Goal: Find specific page/section: Find specific page/section

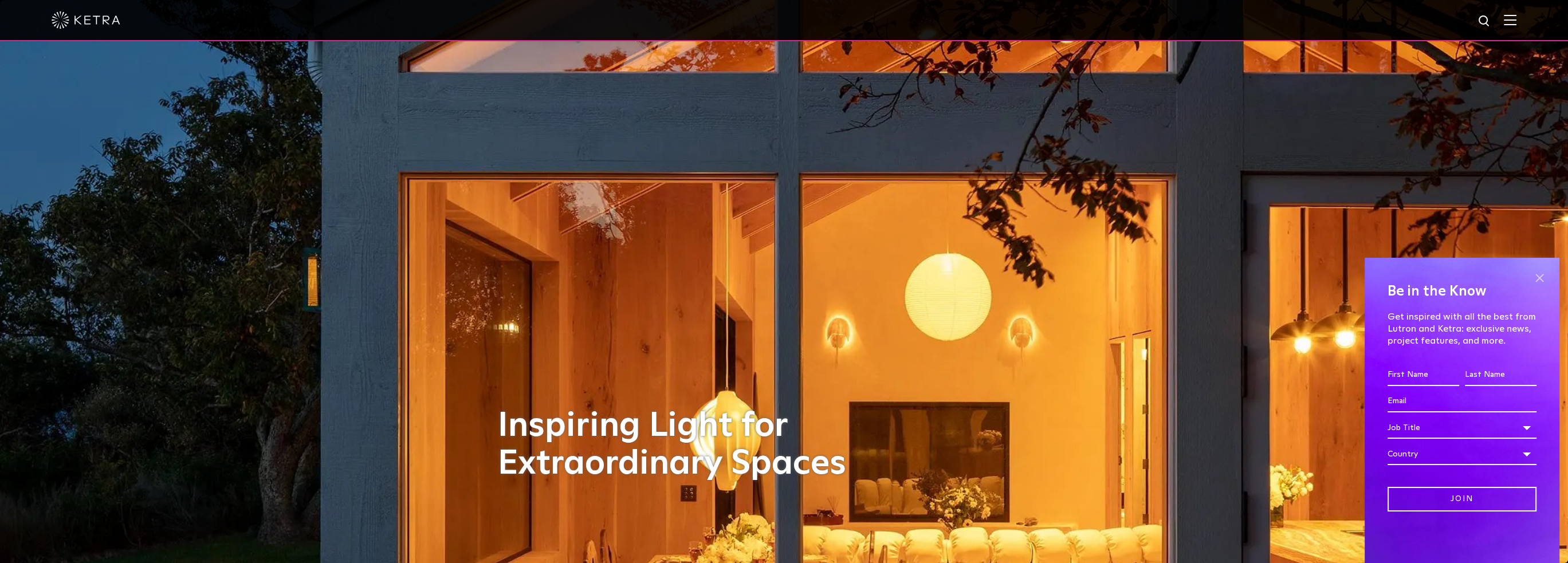
click at [1535, 274] on span at bounding box center [1539, 278] width 17 height 17
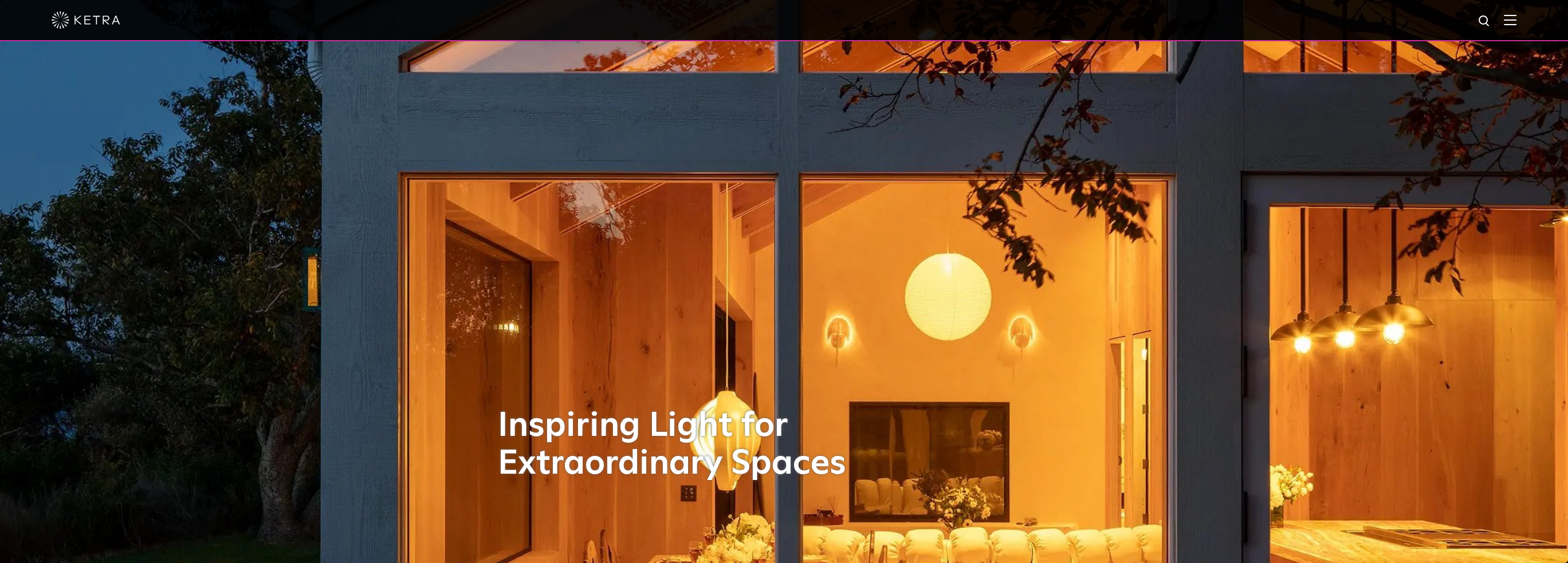
click at [1512, 23] on img at bounding box center [1510, 20] width 13 height 11
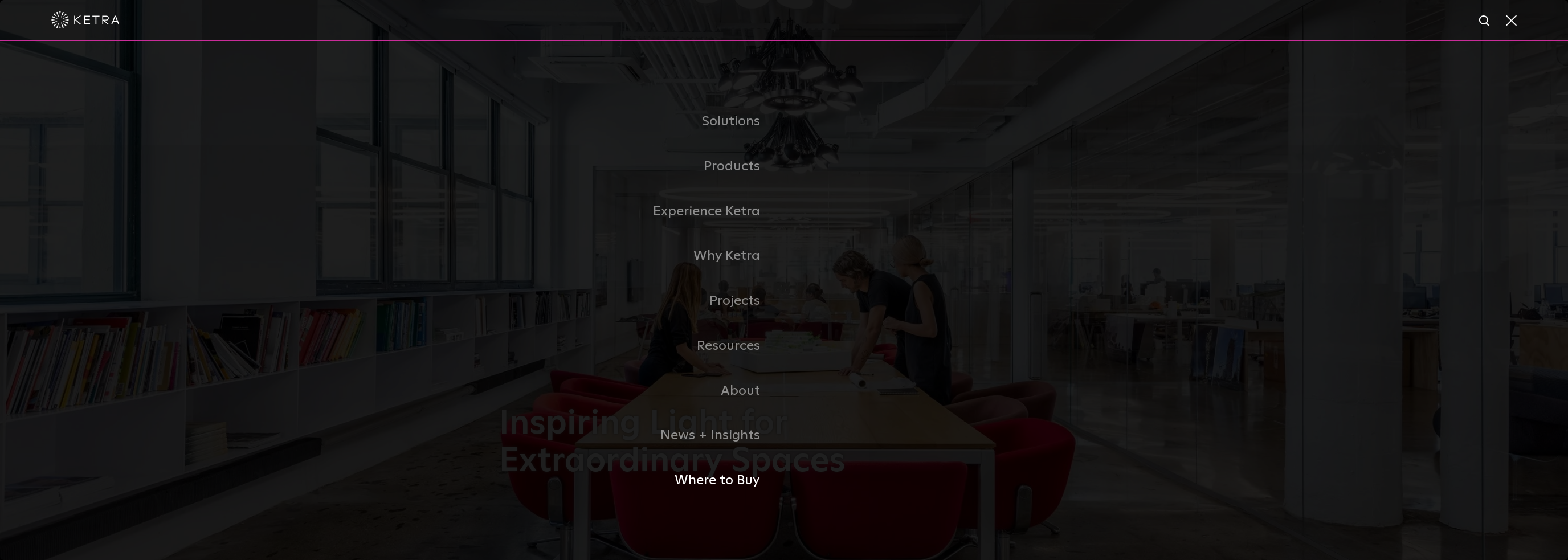
click at [715, 486] on link "Where to Buy" at bounding box center [642, 481] width 285 height 45
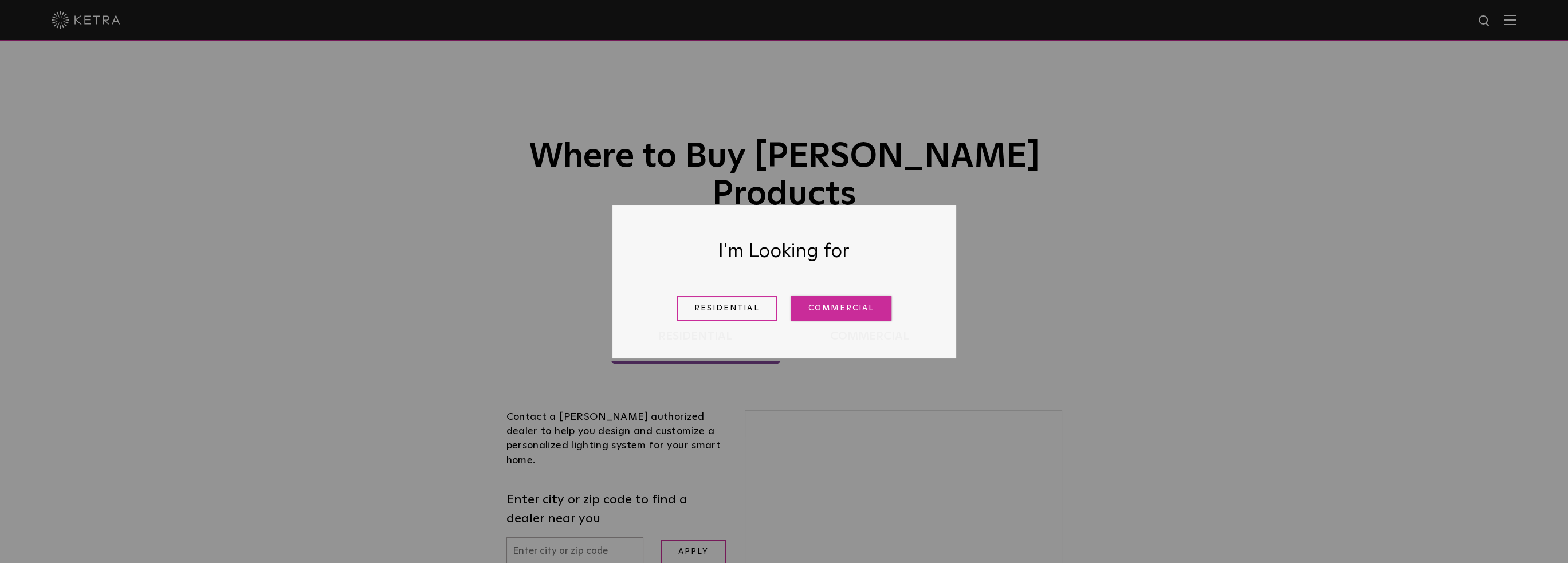
click at [816, 305] on link "Commercial" at bounding box center [842, 308] width 100 height 24
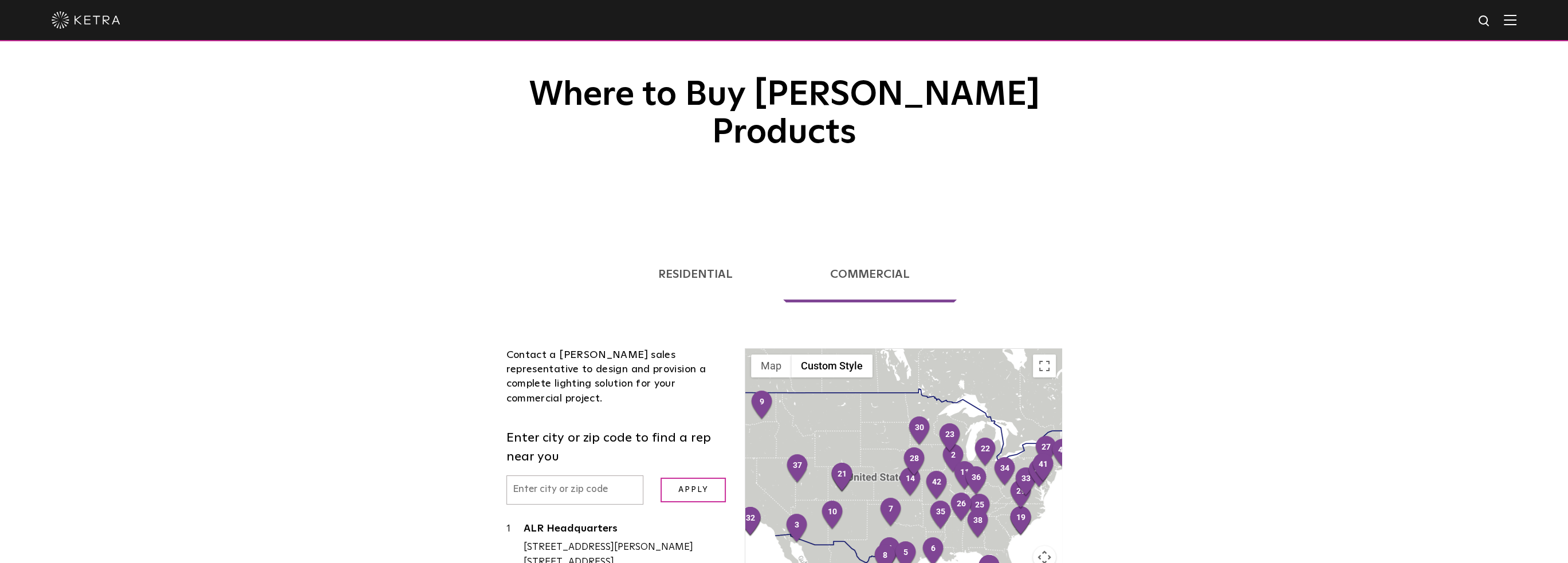
scroll to position [172, 0]
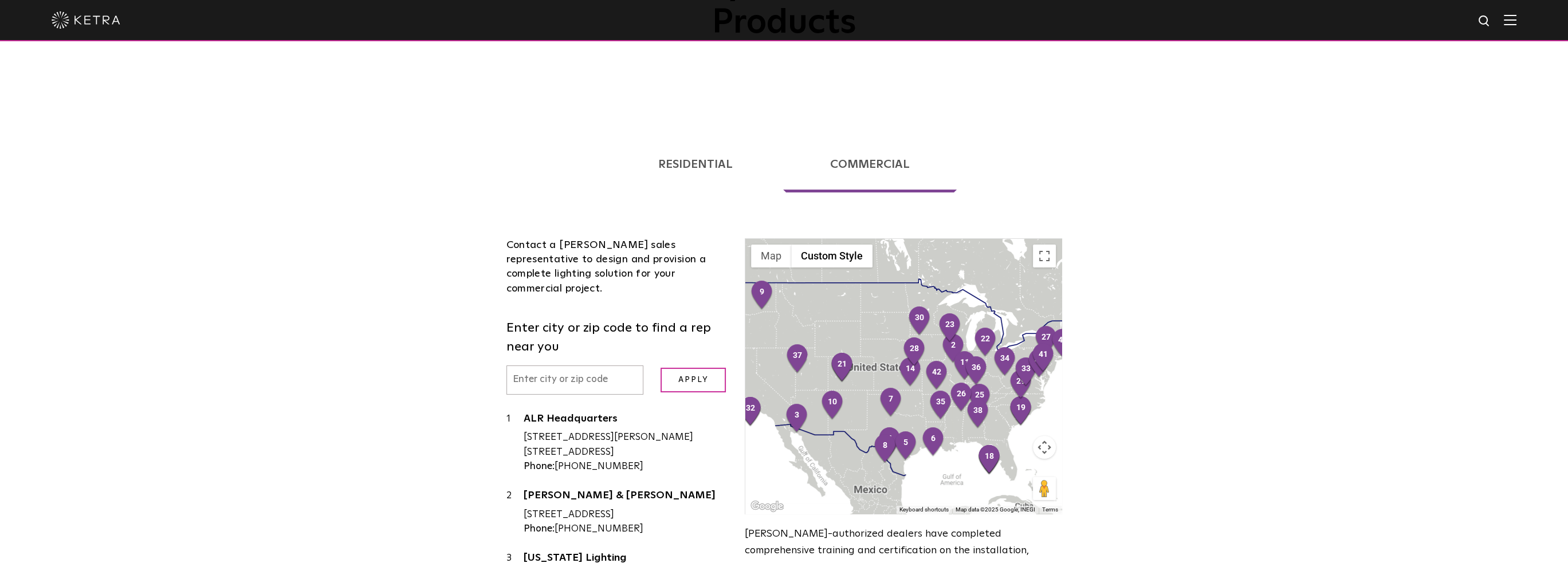
drag, startPoint x: 782, startPoint y: 408, endPoint x: 918, endPoint y: 396, distance: 136.5
click at [918, 396] on div at bounding box center [903, 376] width 316 height 275
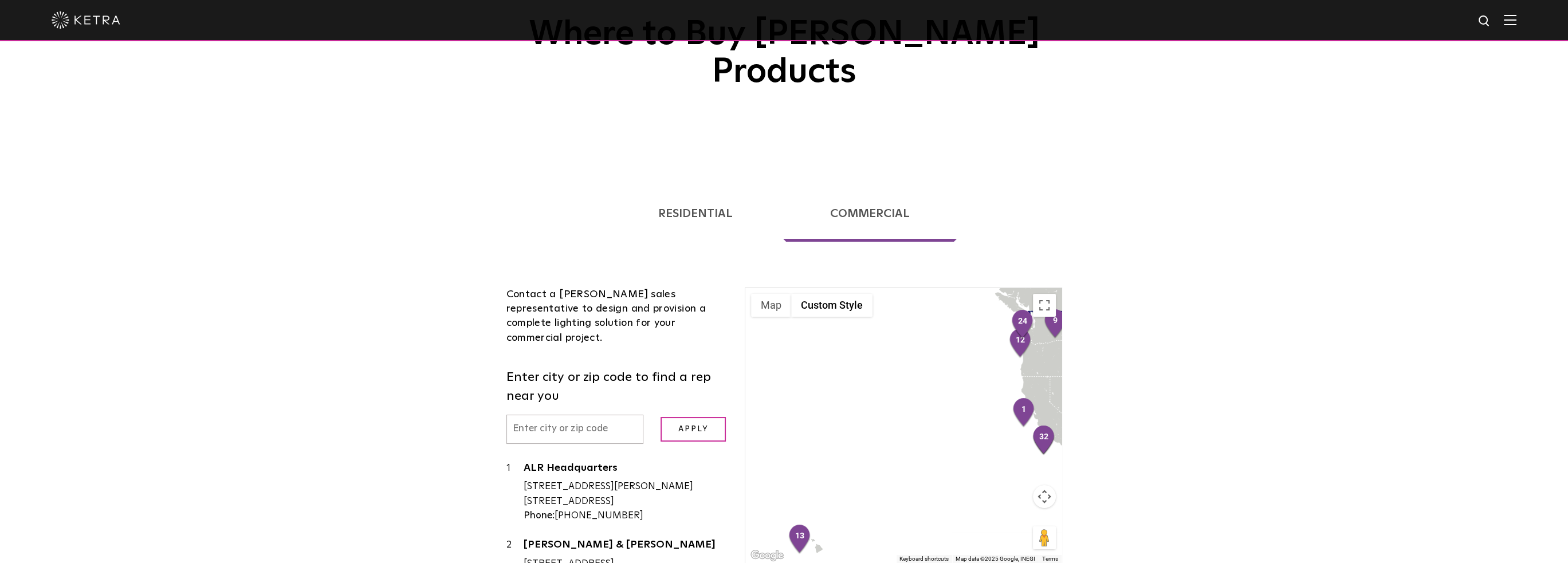
scroll to position [114, 0]
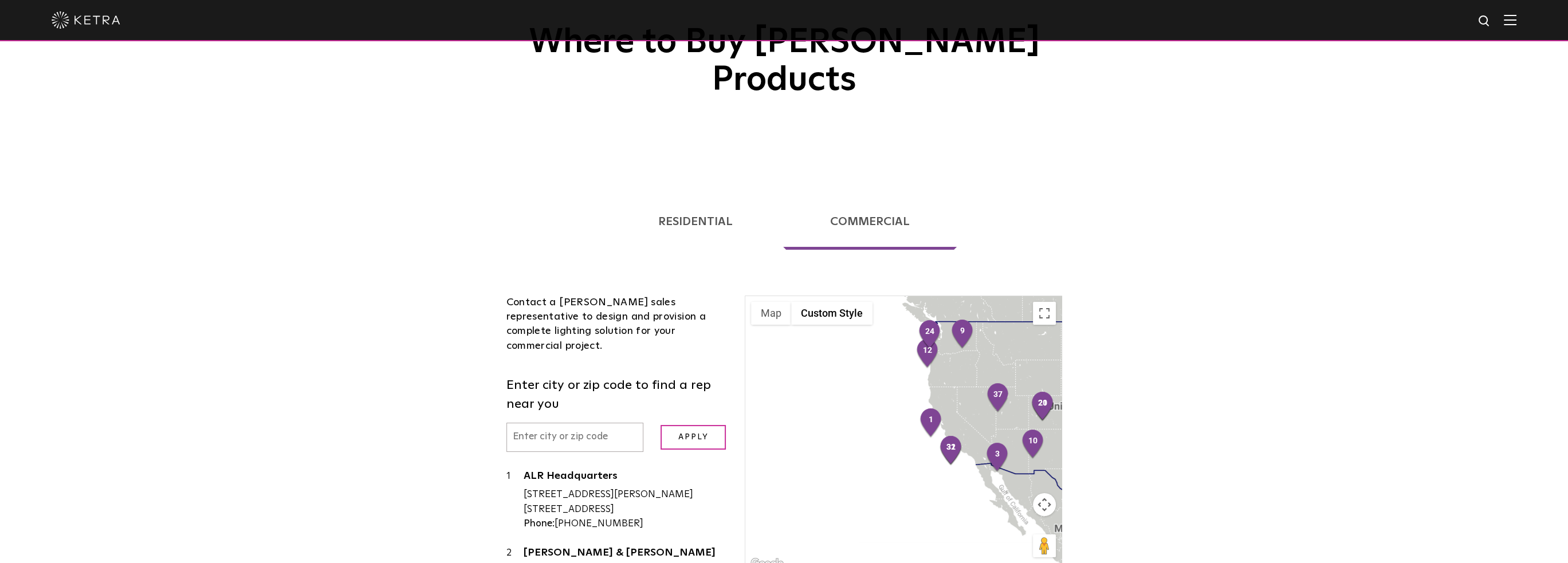
drag, startPoint x: 1006, startPoint y: 368, endPoint x: 881, endPoint y: 373, distance: 125.1
click at [881, 371] on div at bounding box center [903, 433] width 316 height 275
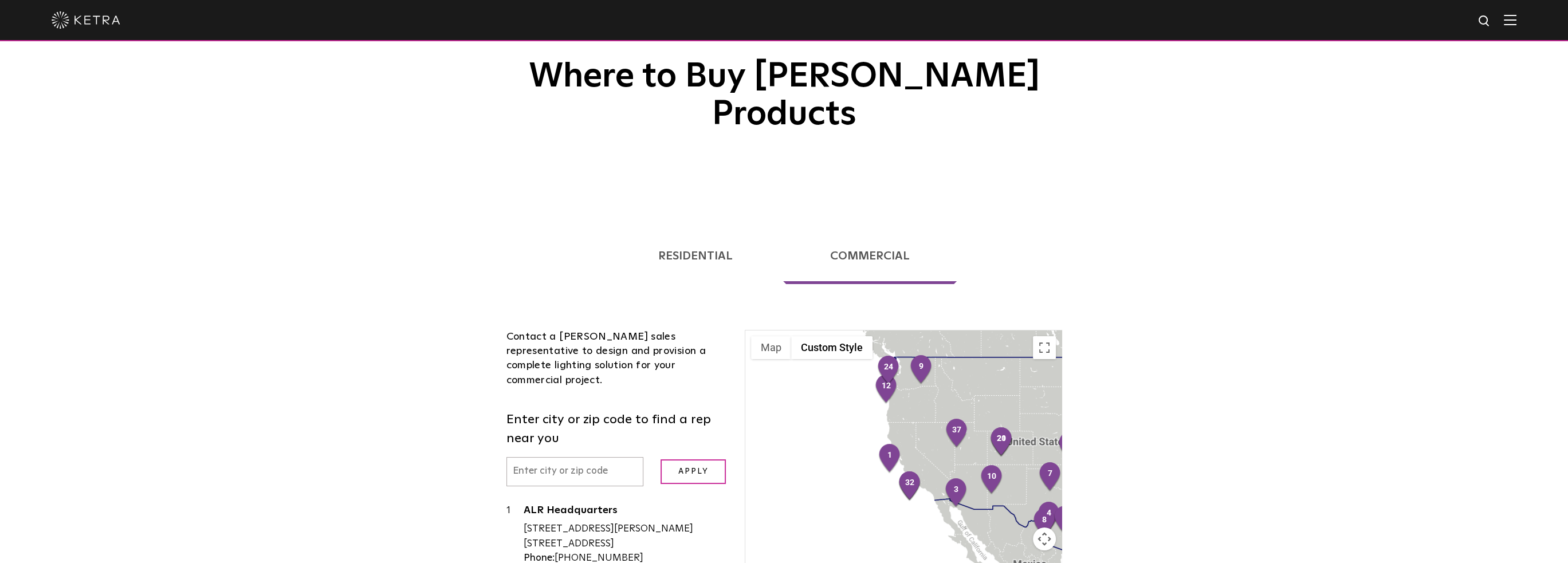
scroll to position [172, 0]
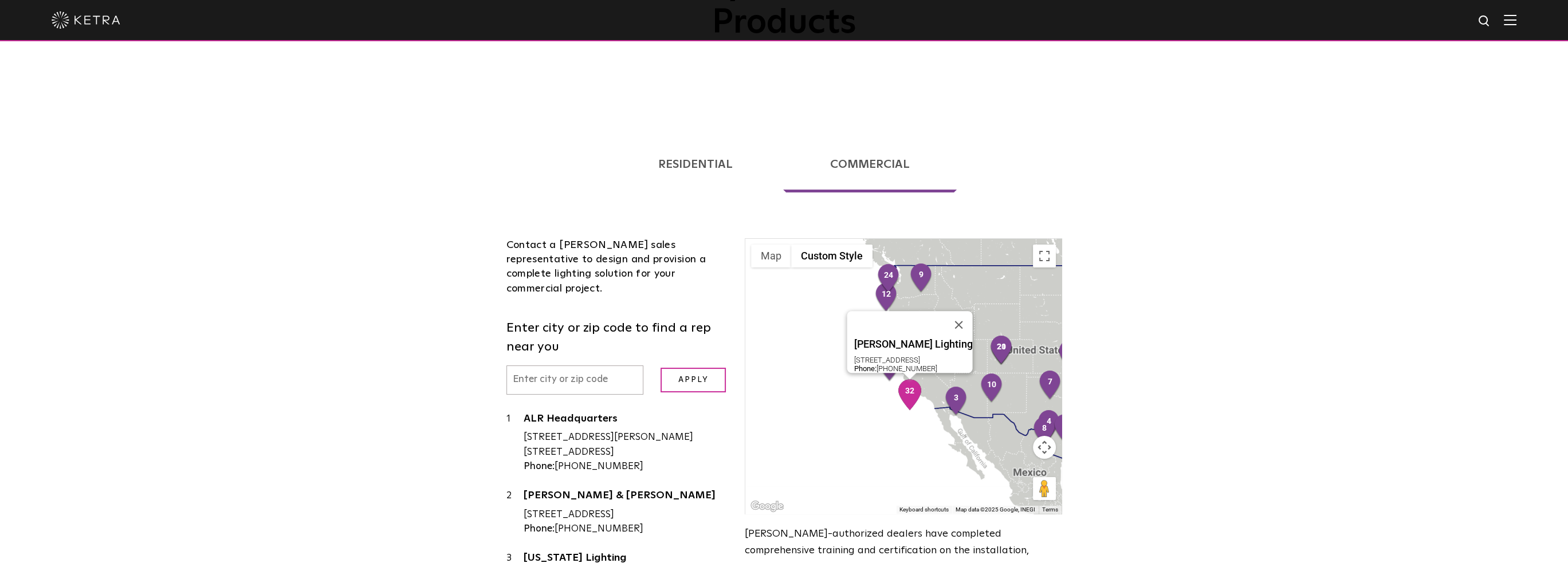
click at [909, 379] on img "32" at bounding box center [909, 395] width 24 height 31
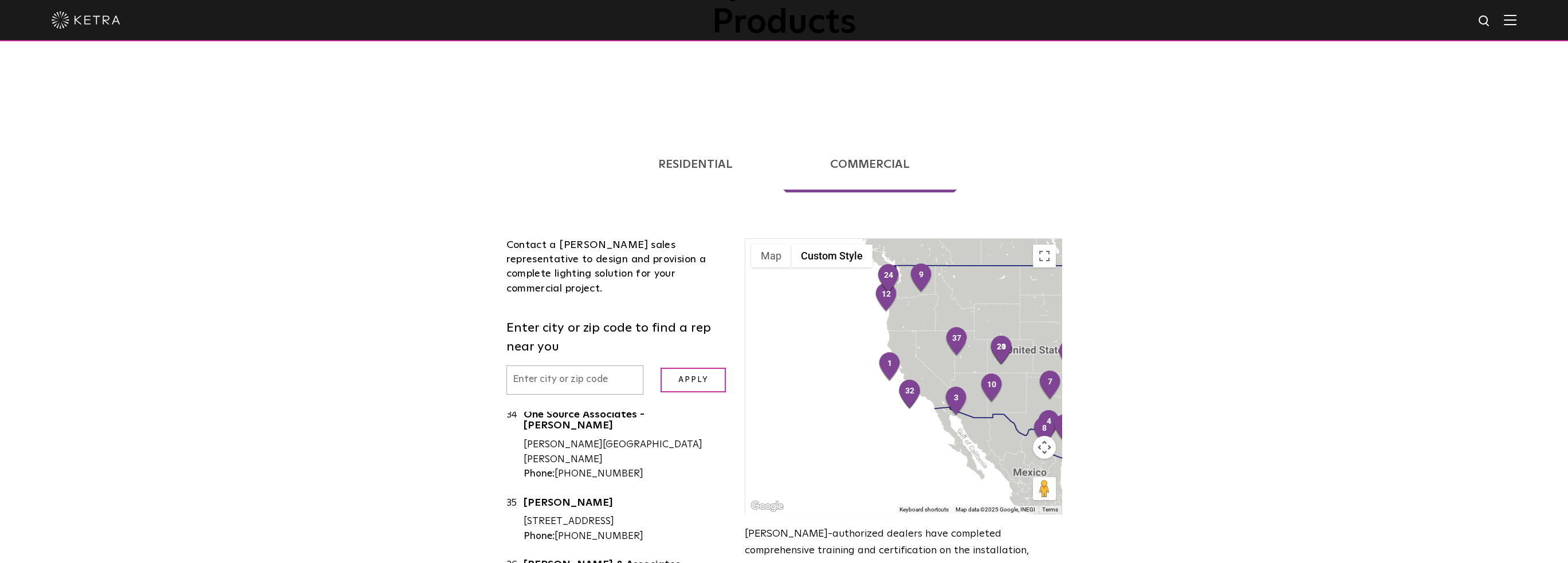
scroll to position [2125, 0]
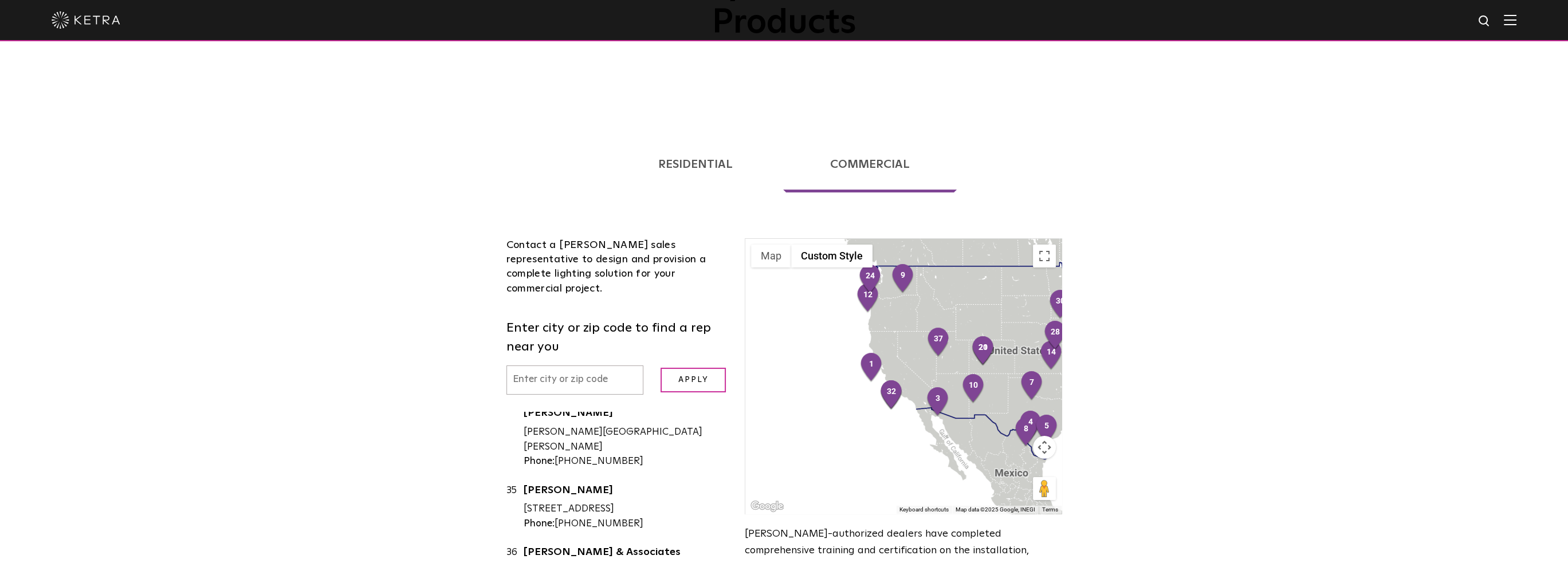
drag, startPoint x: 936, startPoint y: 362, endPoint x: 917, endPoint y: 363, distance: 19.0
click at [917, 363] on div at bounding box center [903, 376] width 316 height 275
click at [912, 362] on div at bounding box center [903, 376] width 316 height 275
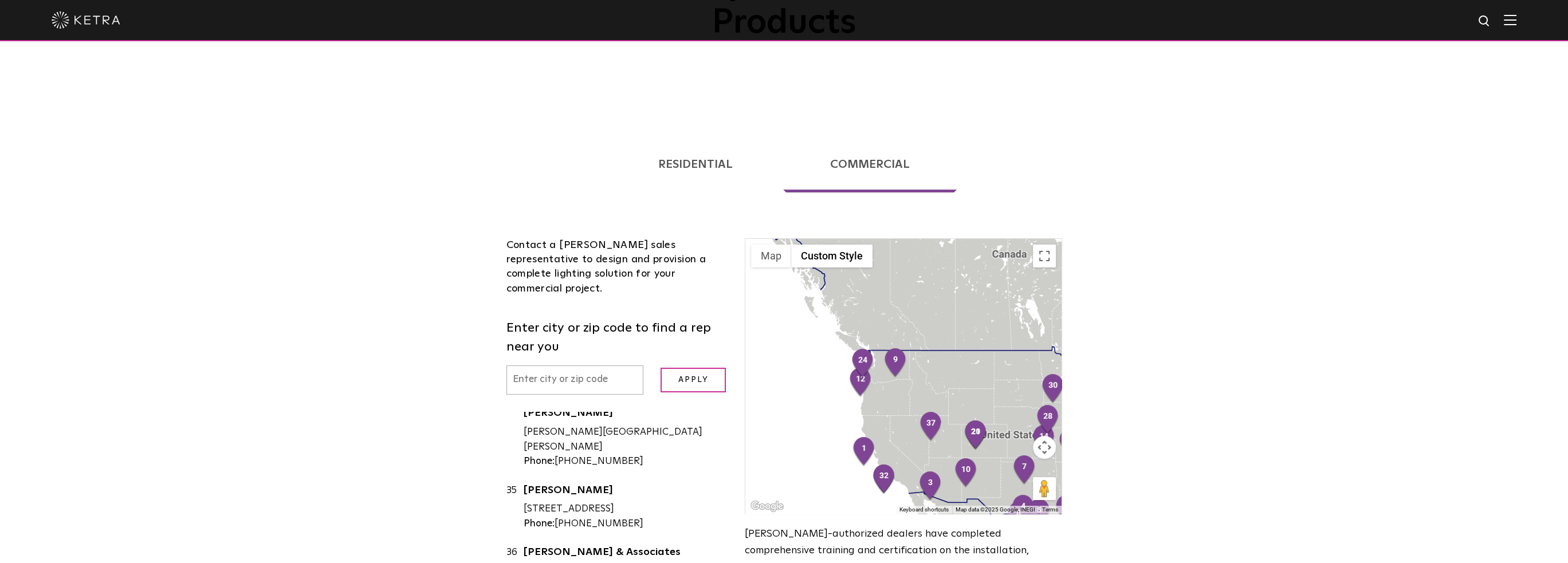
click at [533, 365] on input "text" at bounding box center [575, 380] width 138 height 29
click at [660, 368] on input "Apply" at bounding box center [693, 380] width 65 height 24
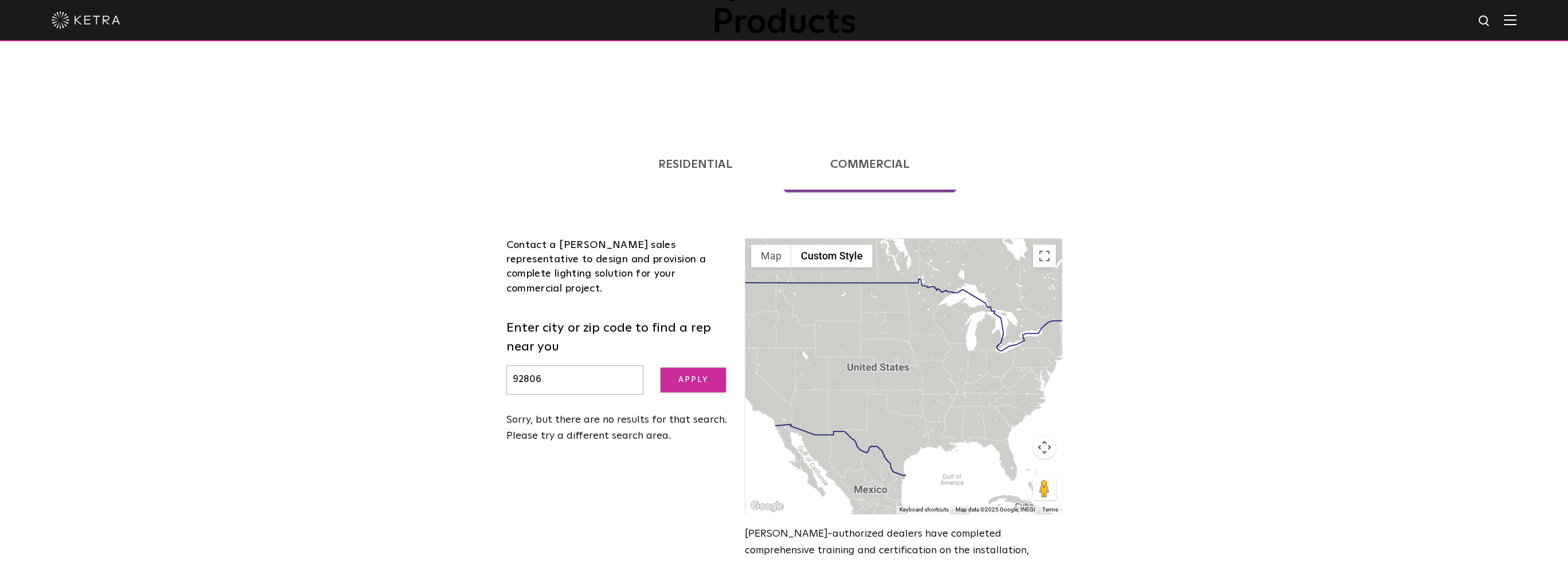
click at [681, 368] on input "Apply" at bounding box center [693, 380] width 65 height 24
drag, startPoint x: 593, startPoint y: 336, endPoint x: 393, endPoint y: 340, distance: 200.0
click at [394, 340] on div "Loading... Residential Commercial Contact a Ketra authorized dealer to help you…" at bounding box center [784, 368] width 1568 height 505
type input "CALIFORNIA"
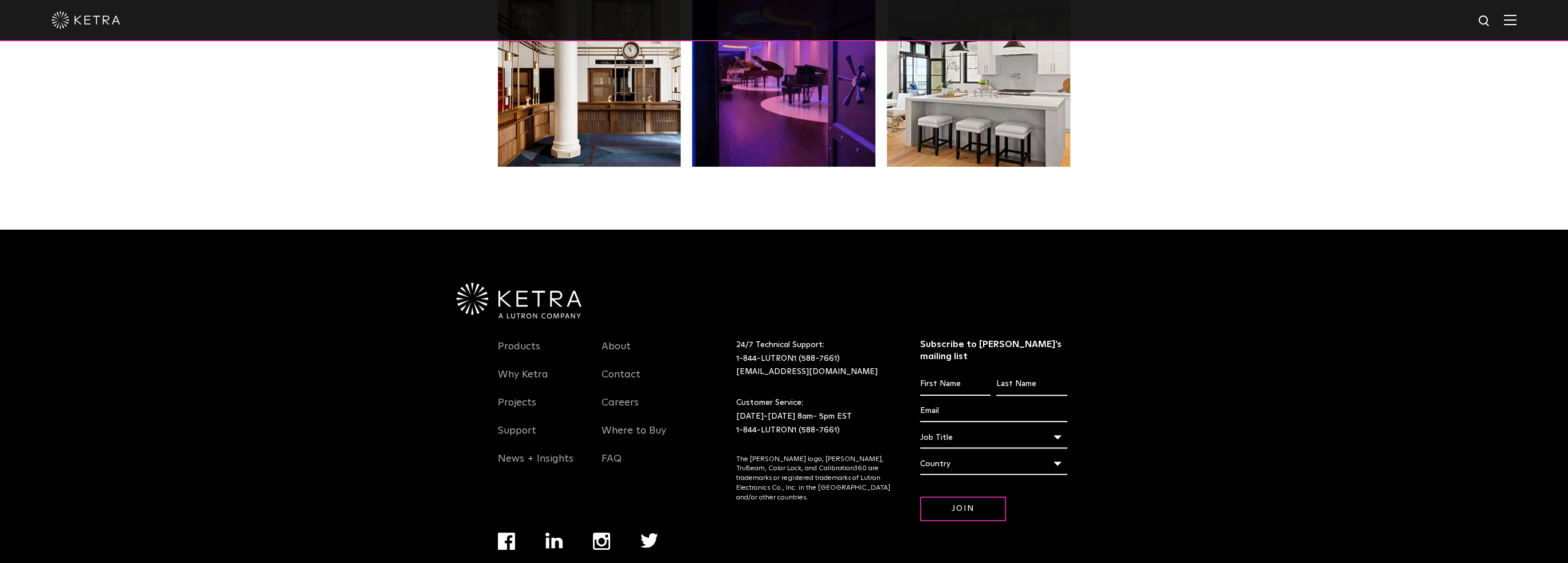
scroll to position [2407, 0]
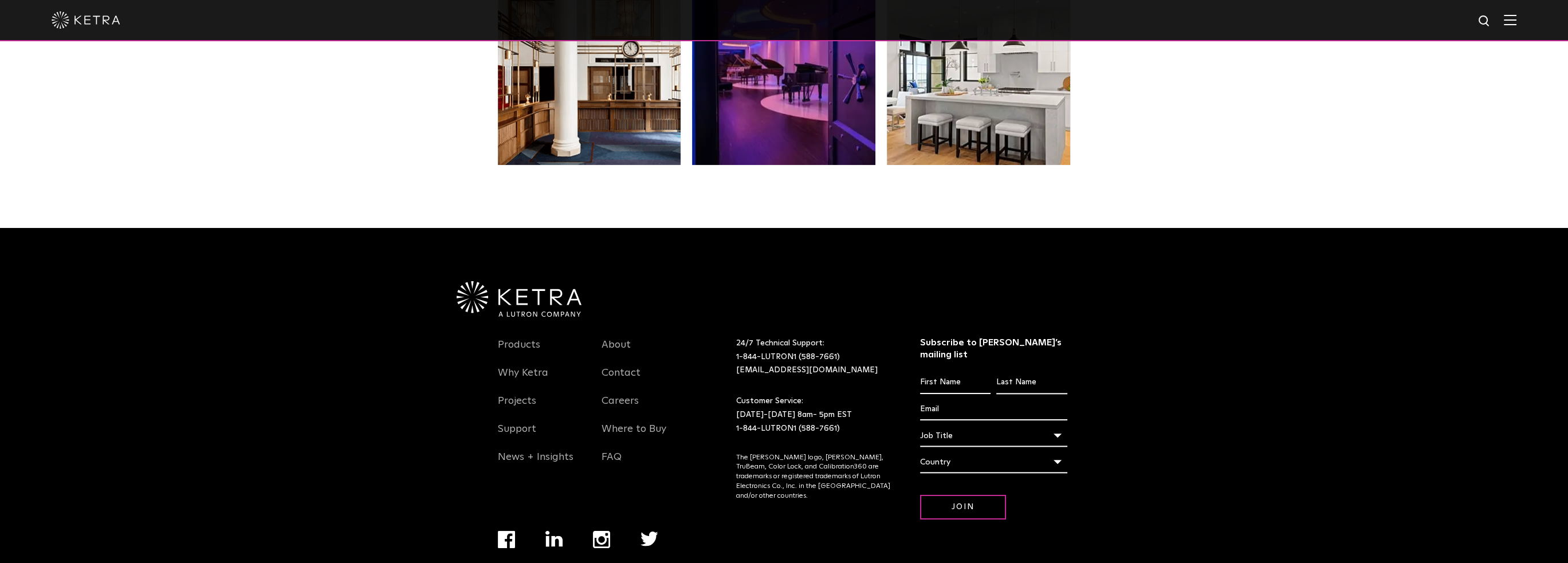
click at [695, 337] on span "About Contact Careers Where to Buy FAQ" at bounding box center [645, 406] width 104 height 140
click at [614, 367] on link "Contact" at bounding box center [621, 379] width 39 height 26
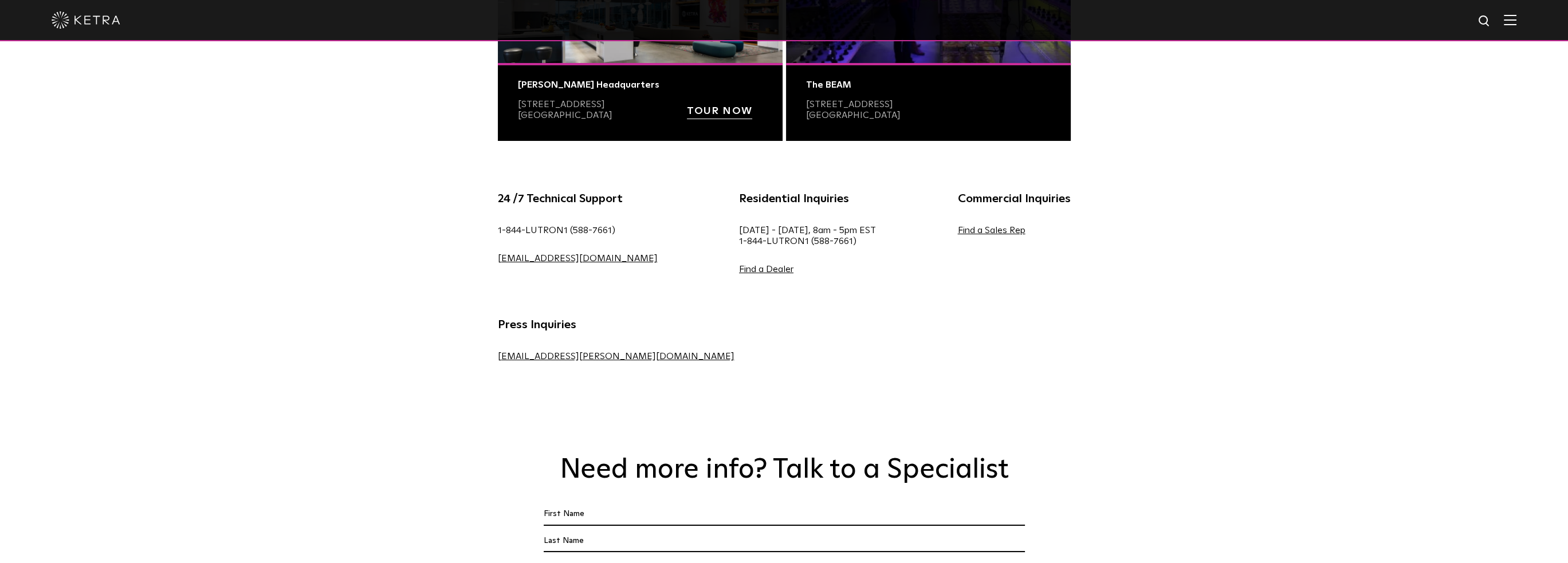
scroll to position [515, 0]
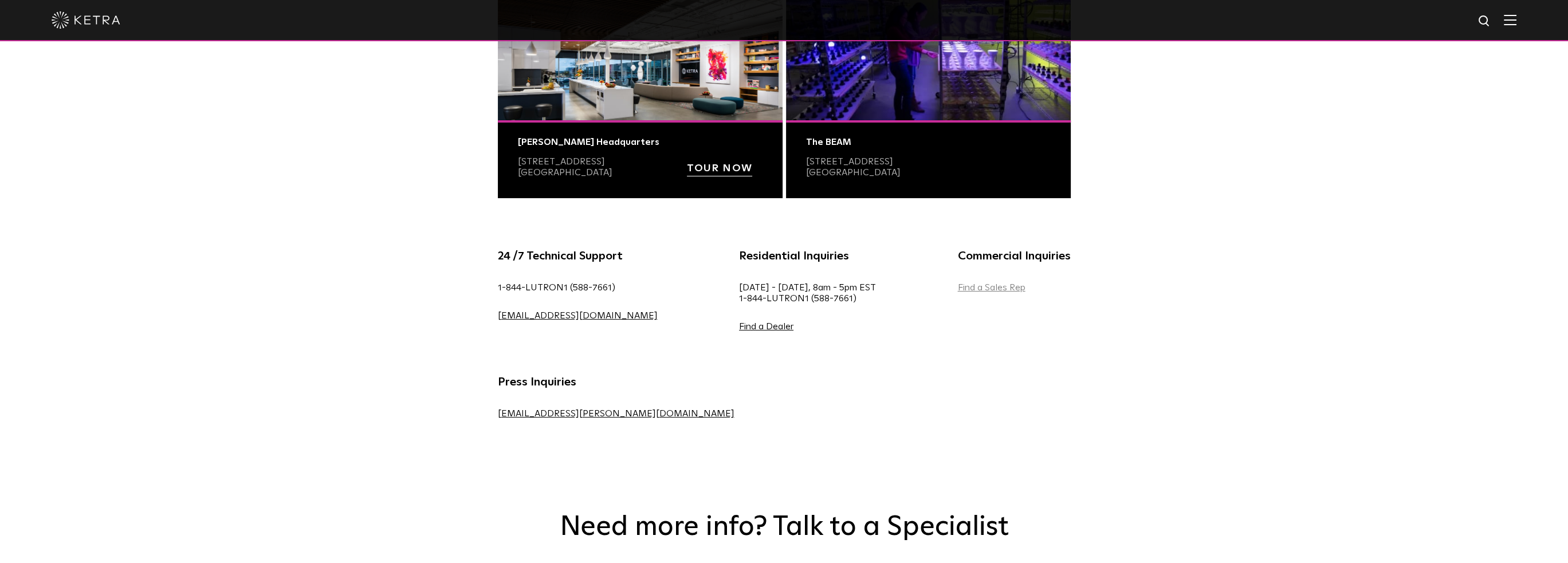
click at [958, 290] on link "Find a Sales Rep" at bounding box center [991, 287] width 67 height 9
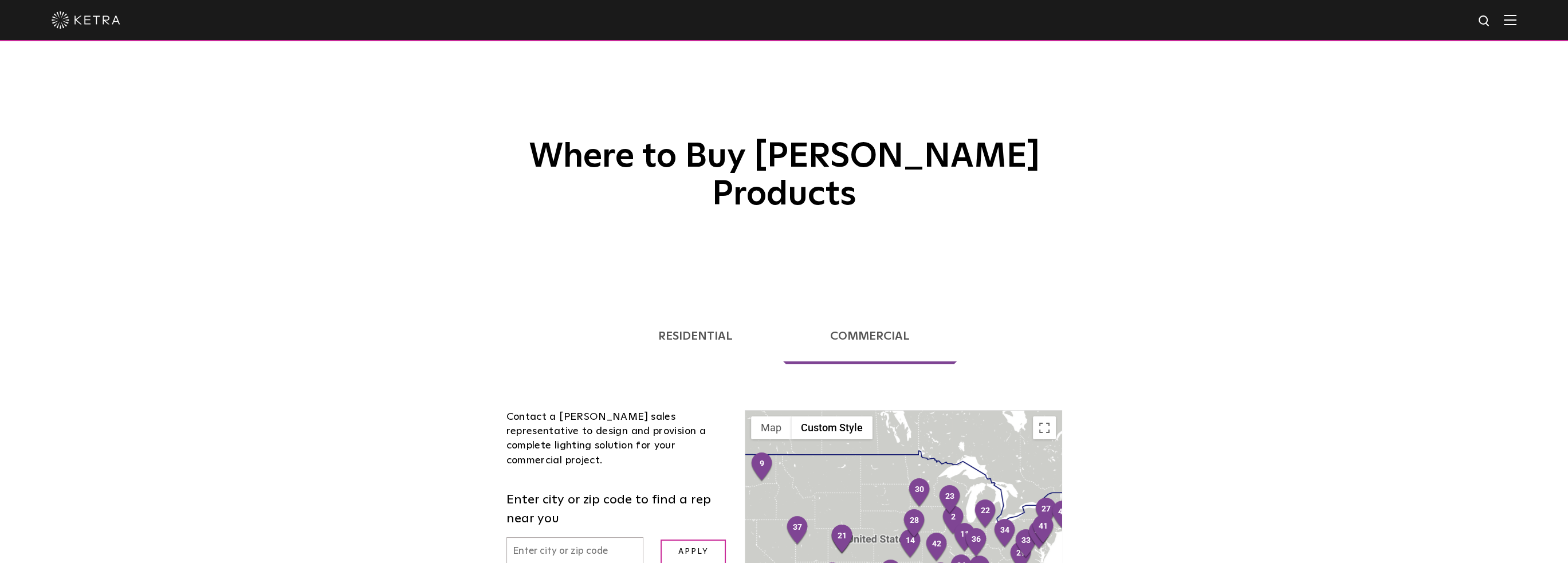
drag, startPoint x: 1220, startPoint y: 373, endPoint x: 1169, endPoint y: 258, distance: 125.8
click at [1169, 288] on div "Loading... Residential Commercial Contact a [PERSON_NAME] authorized dealer to …" at bounding box center [784, 570] width 1568 height 565
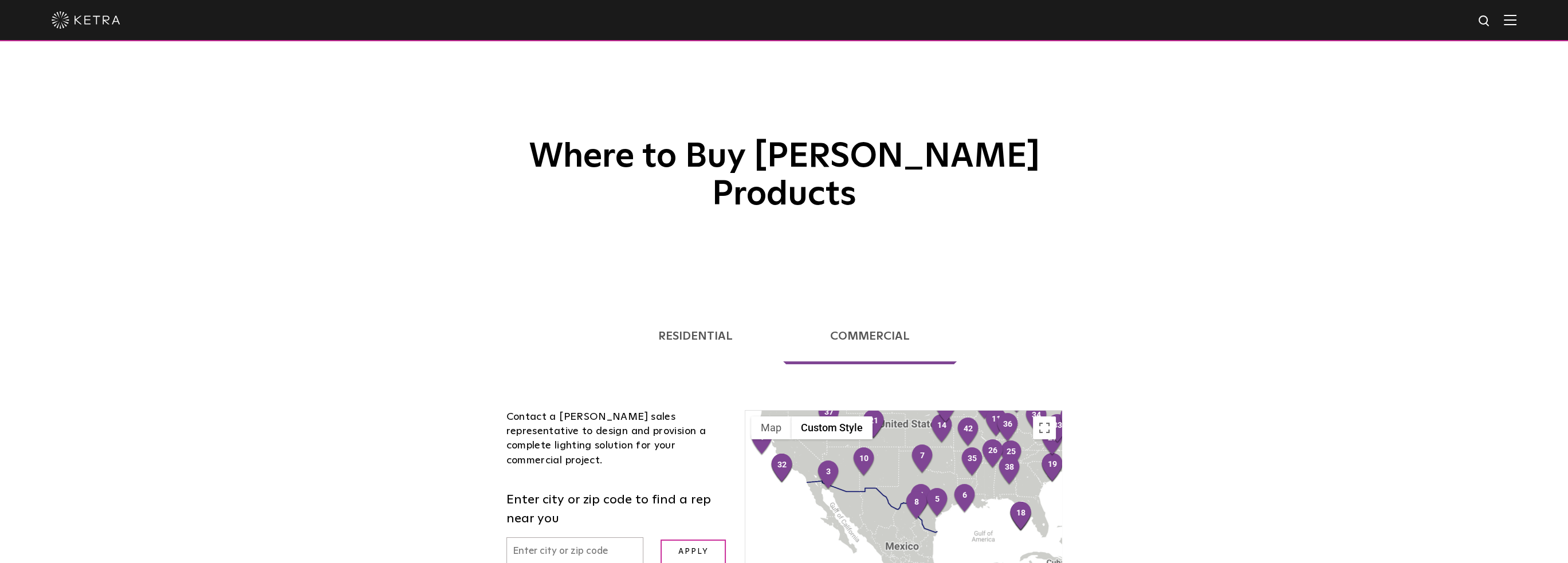
drag, startPoint x: 1048, startPoint y: 431, endPoint x: 1089, endPoint y: 344, distance: 96.2
click at [1089, 343] on div "Loading... Residential Commercial Contact a [PERSON_NAME] authorized dealer to …" at bounding box center [784, 570] width 1568 height 565
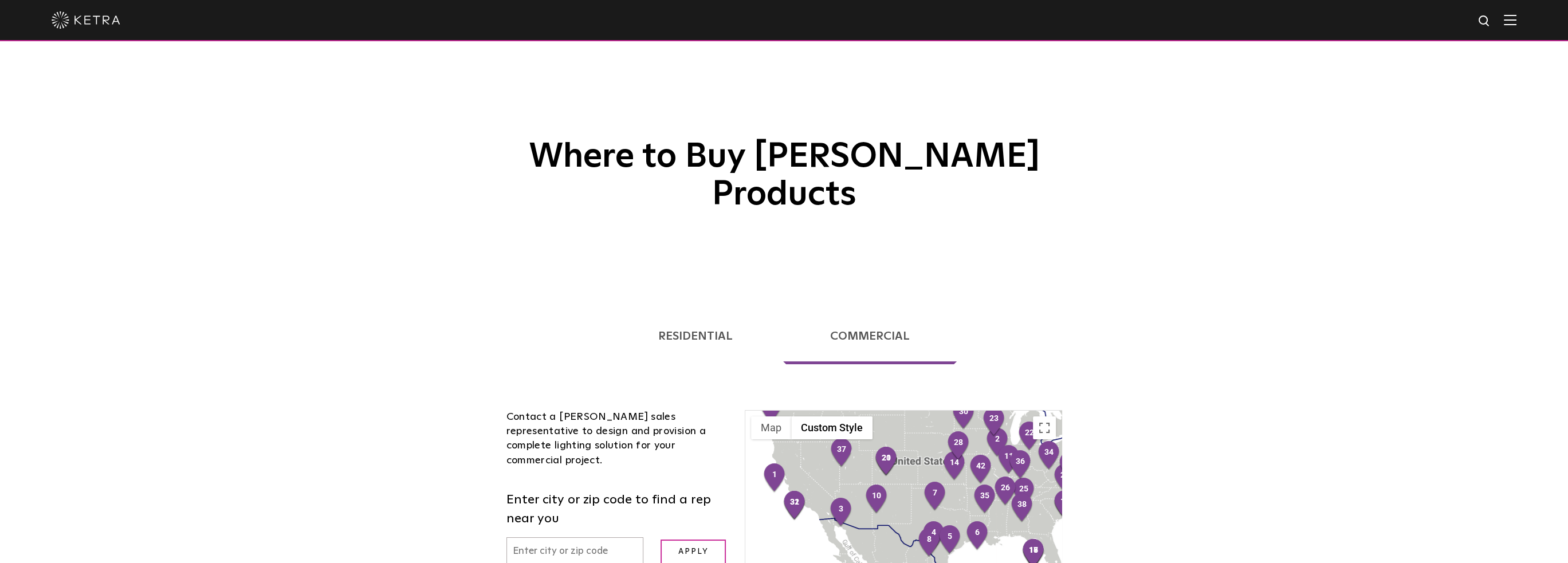
drag, startPoint x: 887, startPoint y: 477, endPoint x: 898, endPoint y: 453, distance: 26.4
click at [892, 459] on div at bounding box center [903, 548] width 316 height 275
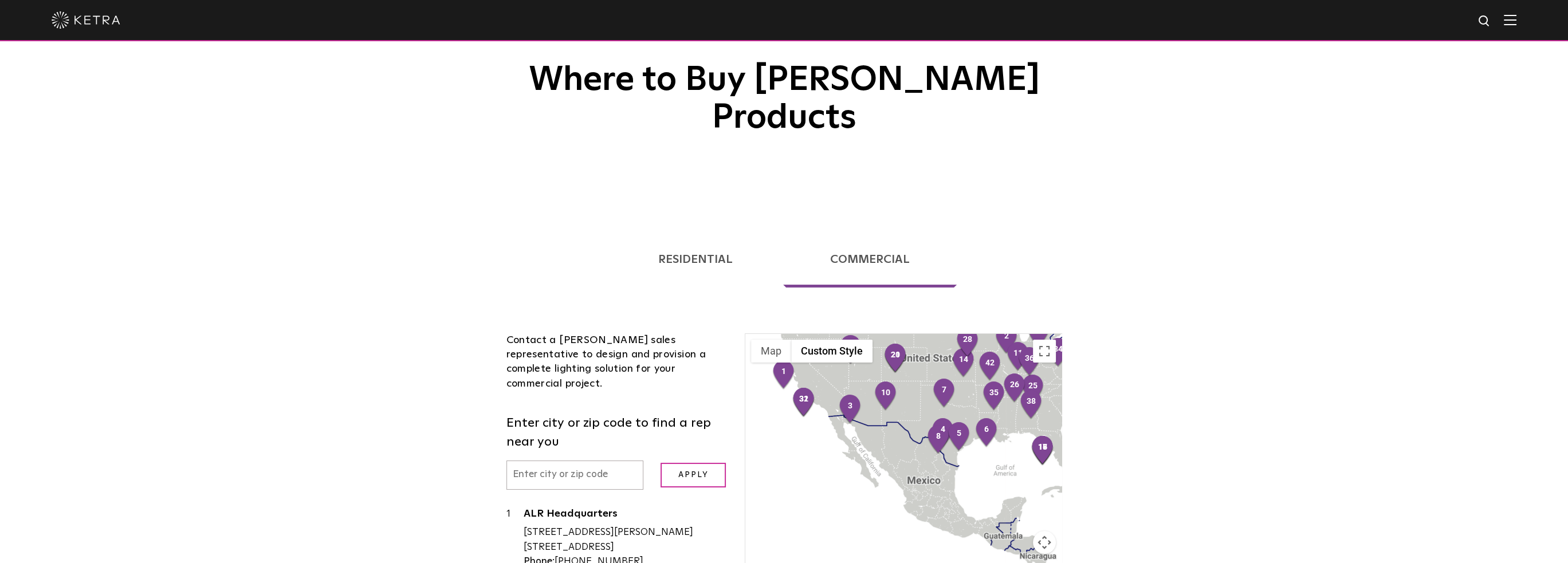
scroll to position [172, 0]
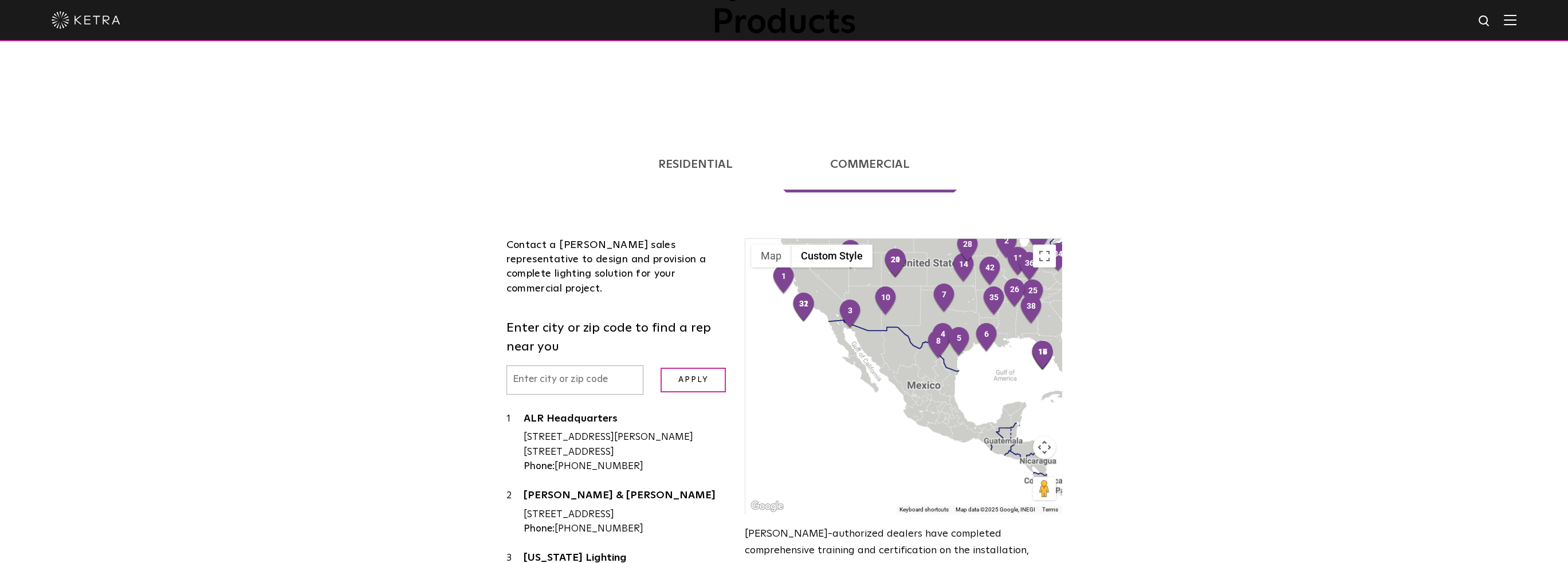
click at [1036, 436] on button "Map camera controls" at bounding box center [1044, 447] width 23 height 23
click at [1020, 408] on button "Zoom in" at bounding box center [1015, 419] width 23 height 23
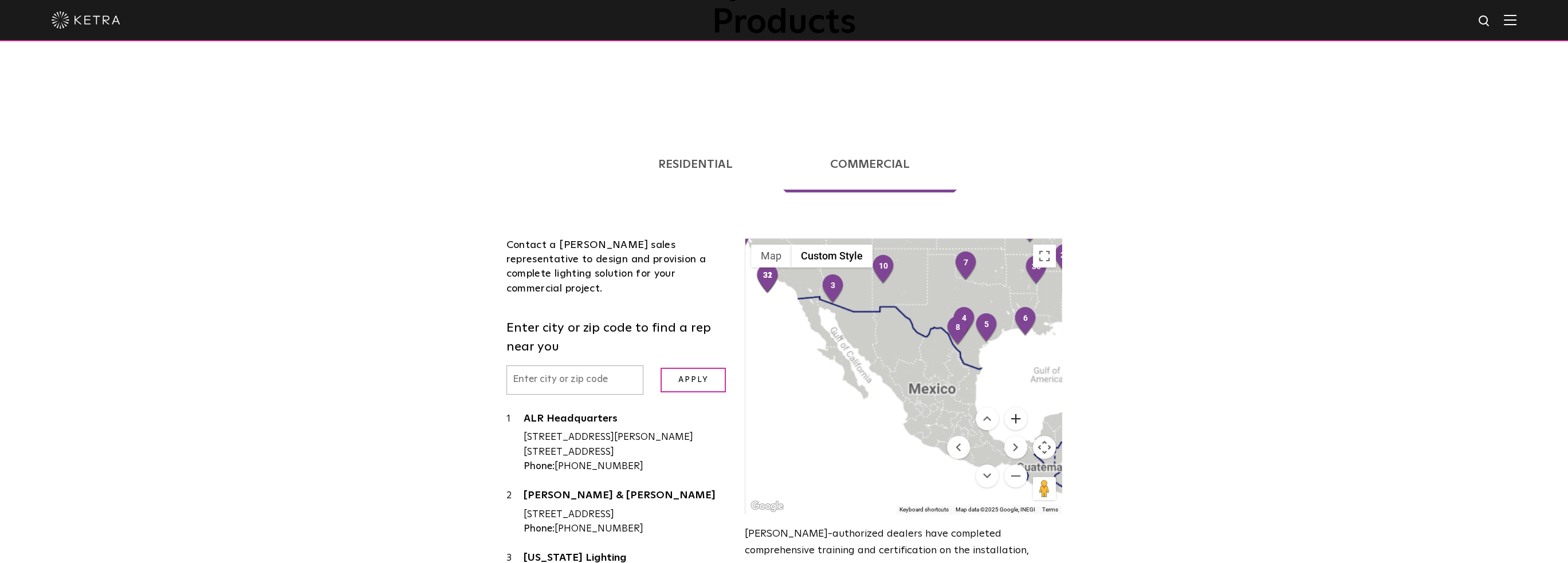
click at [1020, 408] on button "Zoom in" at bounding box center [1015, 419] width 23 height 23
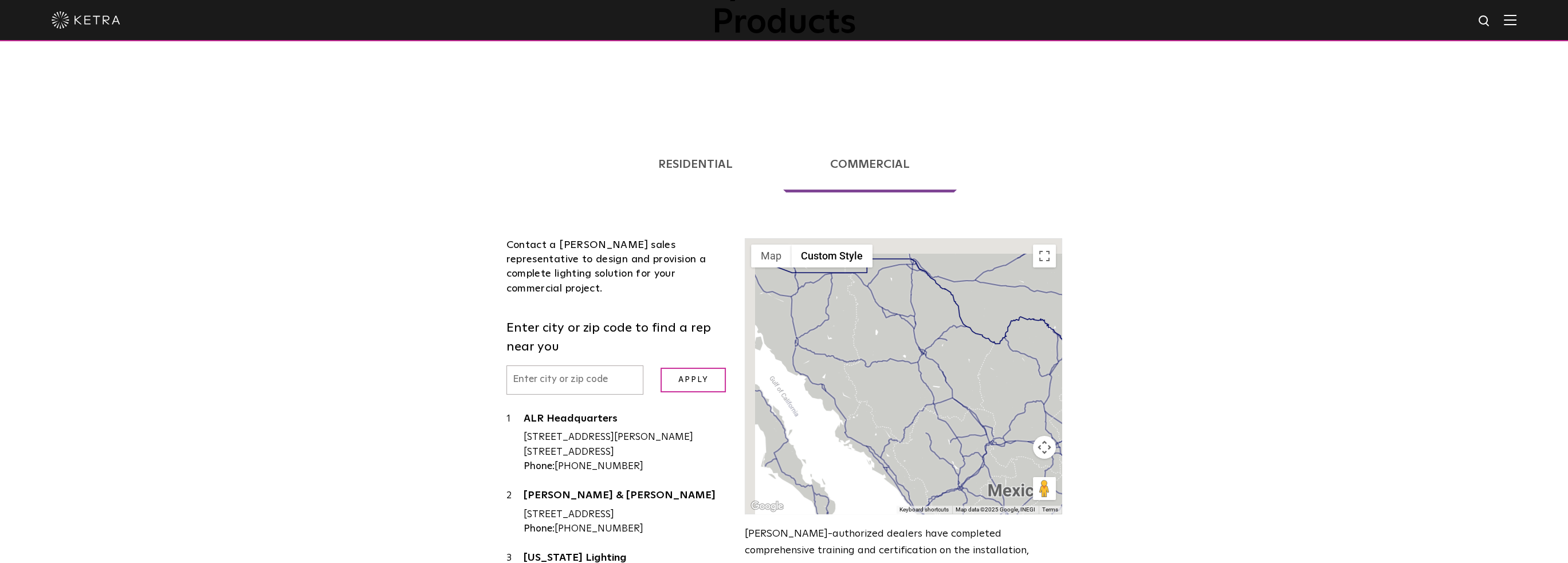
drag, startPoint x: 875, startPoint y: 324, endPoint x: 950, endPoint y: 442, distance: 139.8
click at [931, 446] on div at bounding box center [903, 376] width 316 height 275
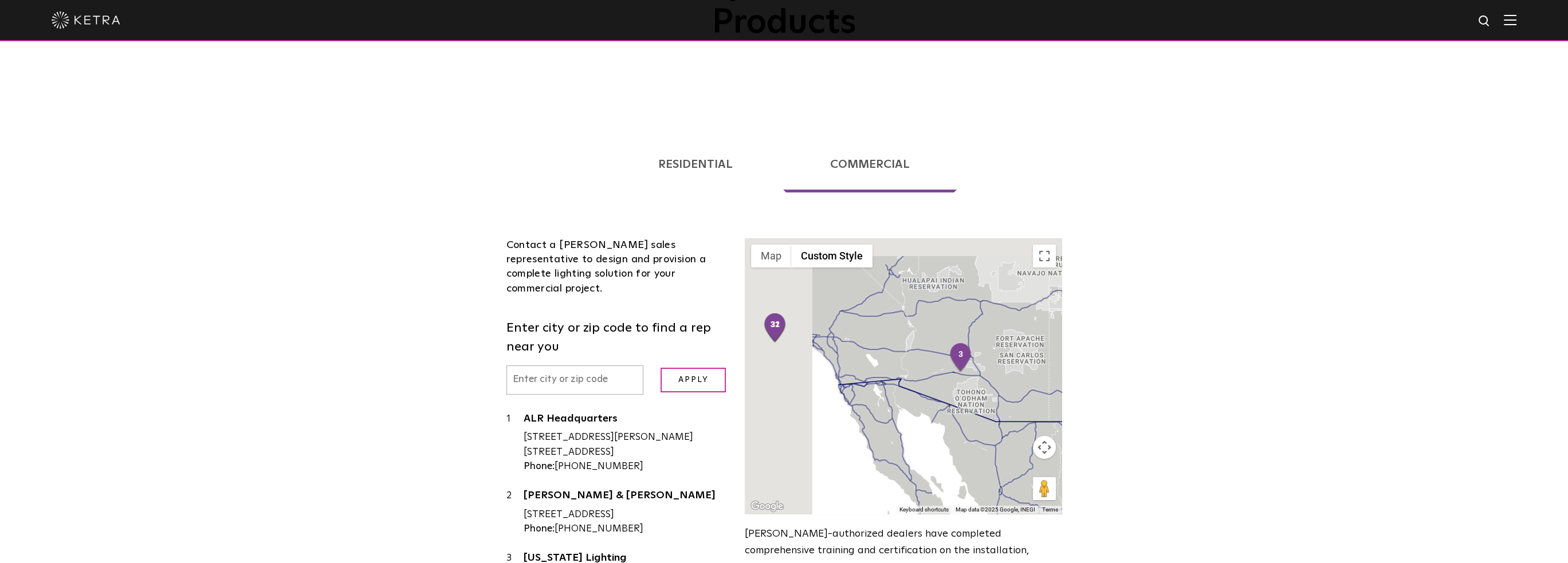
drag, startPoint x: 802, startPoint y: 345, endPoint x: 980, endPoint y: 397, distance: 185.4
click at [974, 395] on div at bounding box center [903, 376] width 316 height 275
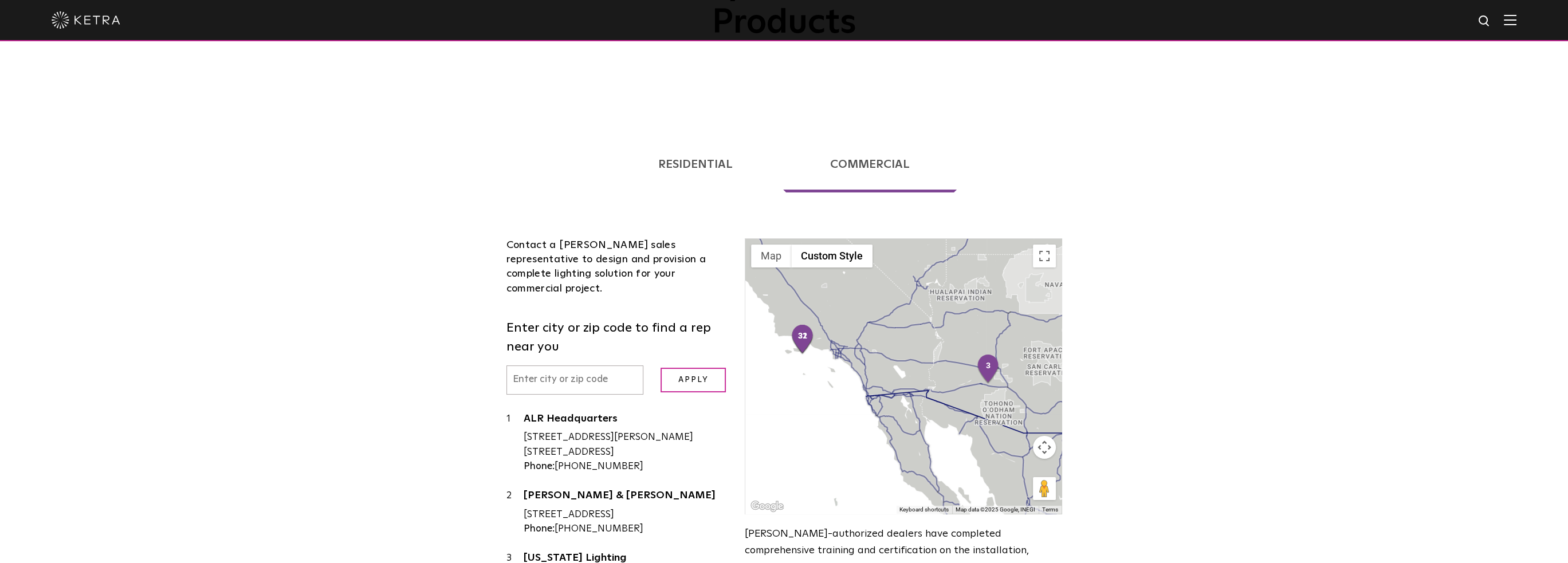
drag, startPoint x: 860, startPoint y: 327, endPoint x: 930, endPoint y: 387, distance: 92.2
click at [923, 387] on div at bounding box center [903, 376] width 316 height 275
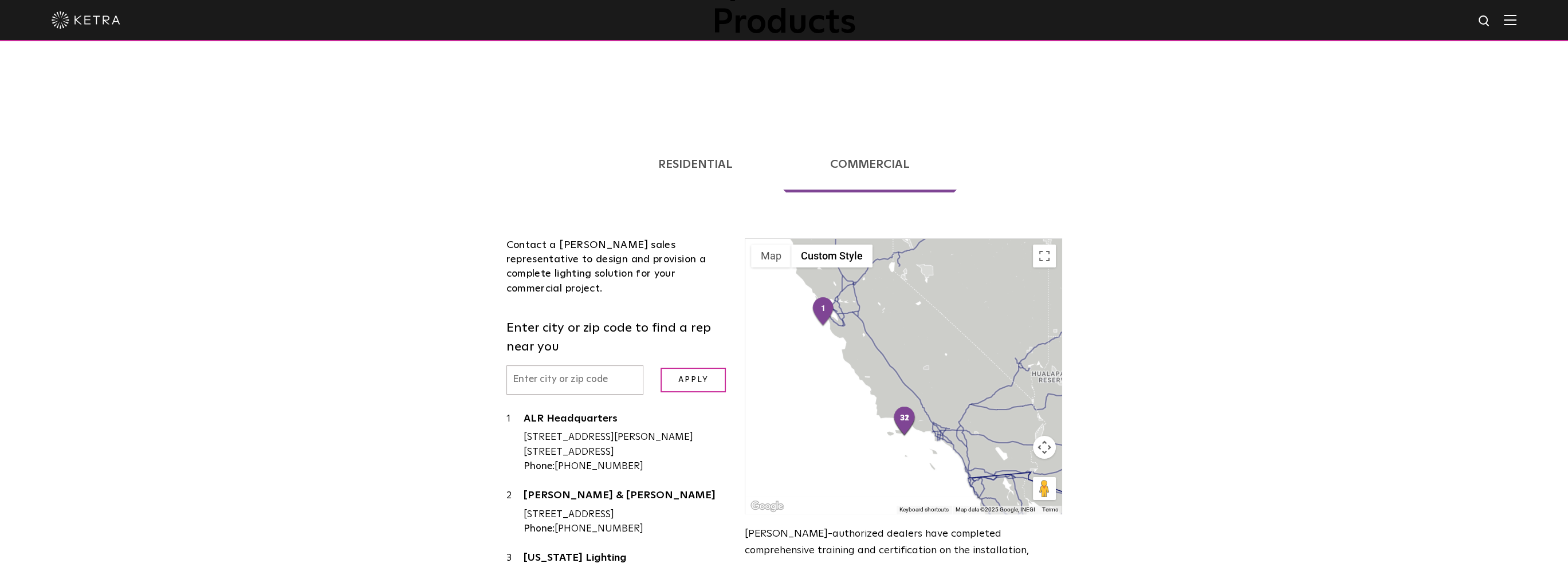
click at [1045, 436] on button "Map camera controls" at bounding box center [1044, 447] width 23 height 23
click at [1015, 408] on button "Zoom in" at bounding box center [1015, 419] width 23 height 23
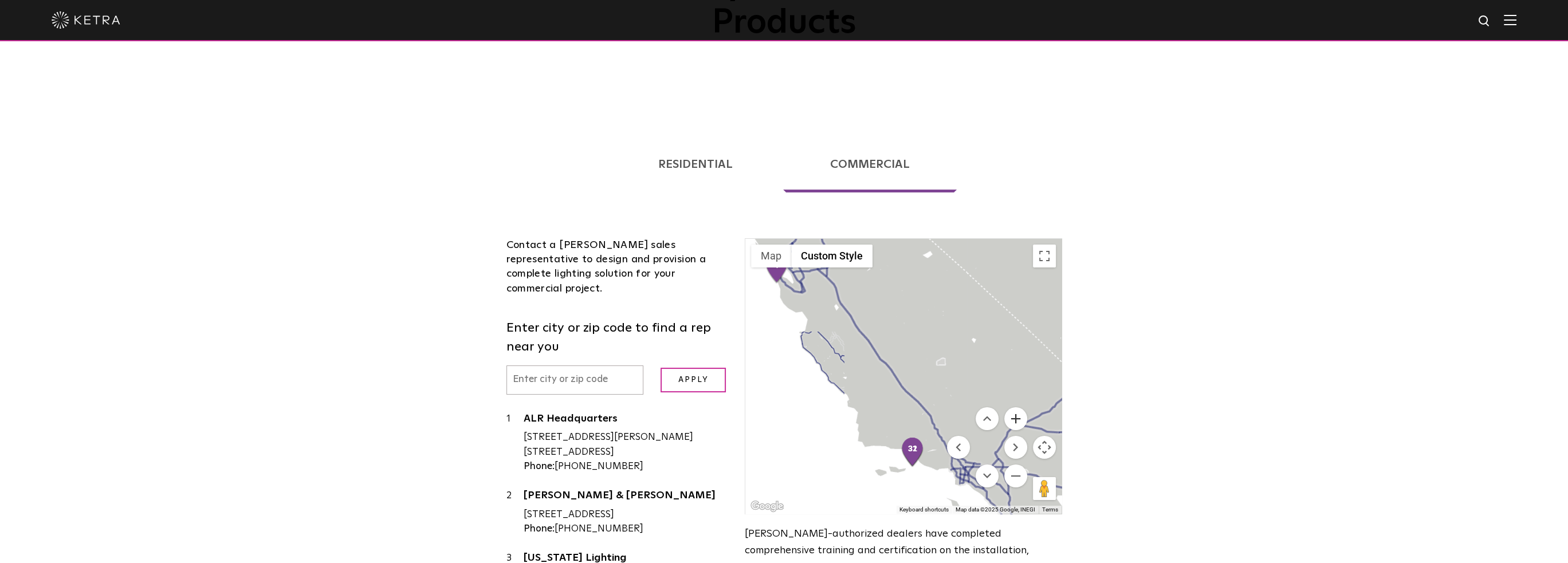
click at [1015, 408] on button "Zoom in" at bounding box center [1015, 419] width 23 height 23
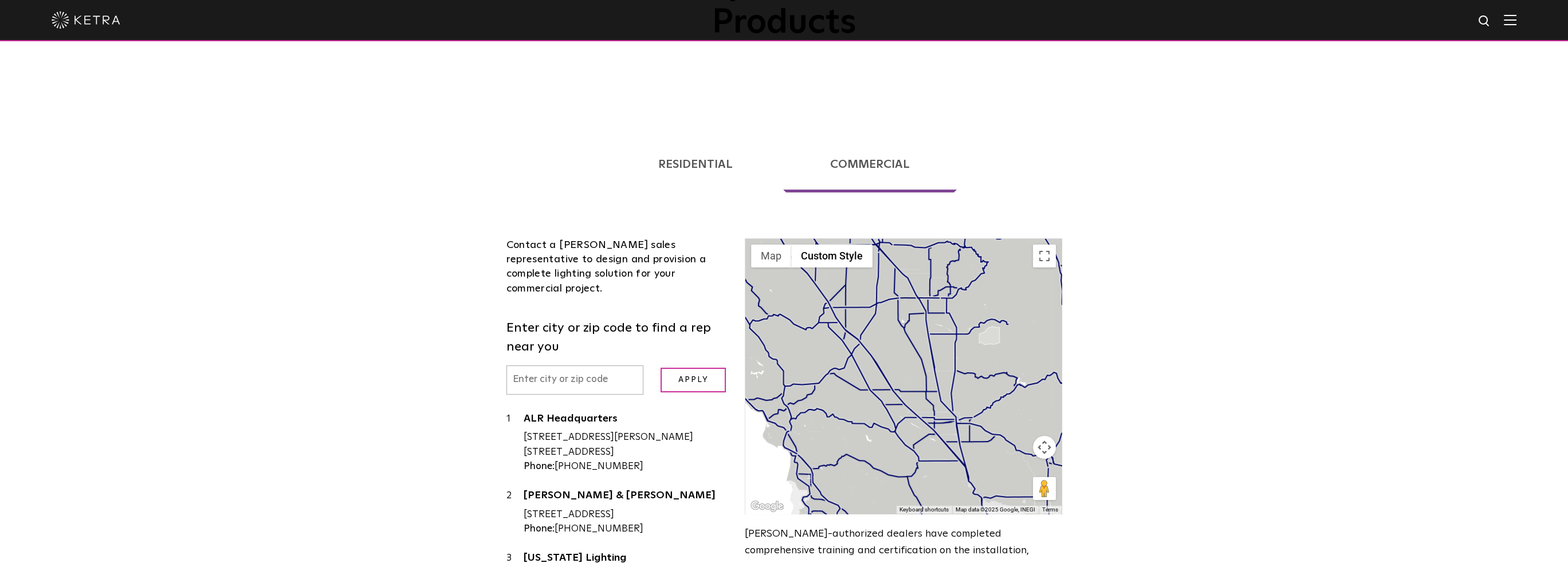
drag, startPoint x: 887, startPoint y: 404, endPoint x: 810, endPoint y: 282, distance: 144.3
click at [813, 288] on div at bounding box center [903, 376] width 316 height 275
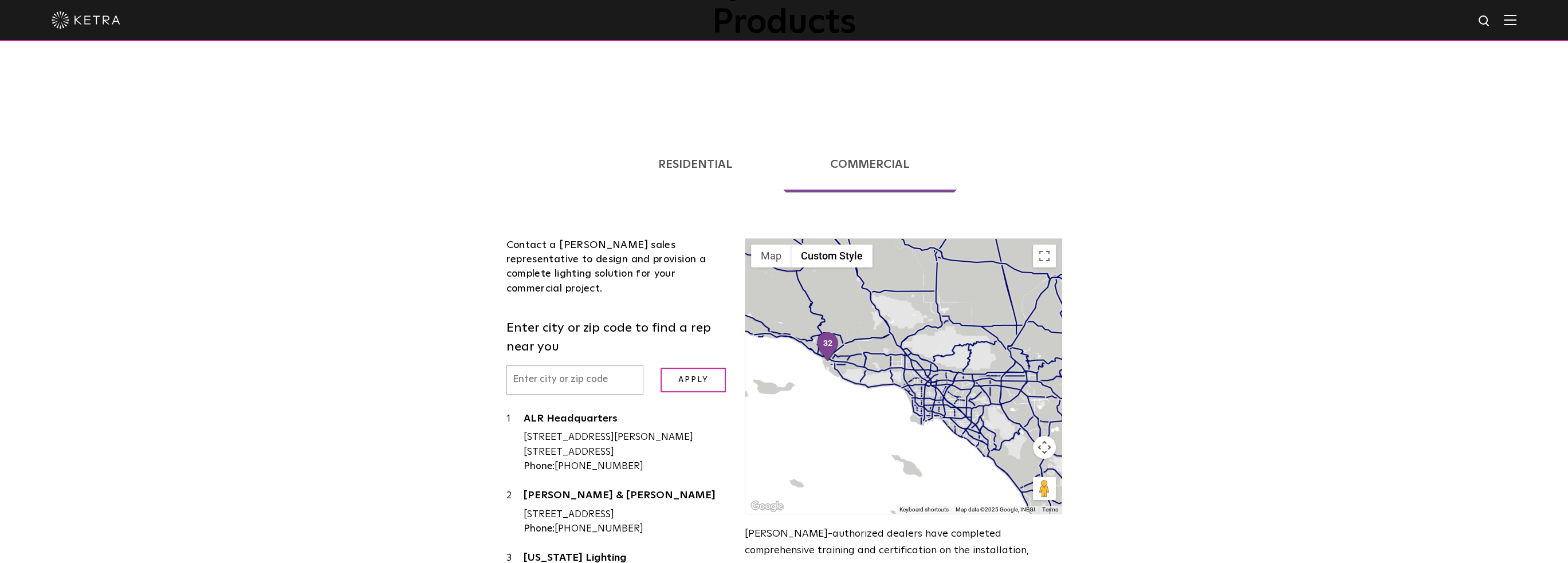
drag, startPoint x: 844, startPoint y: 360, endPoint x: 884, endPoint y: 386, distance: 47.7
click at [884, 386] on div at bounding box center [903, 376] width 316 height 275
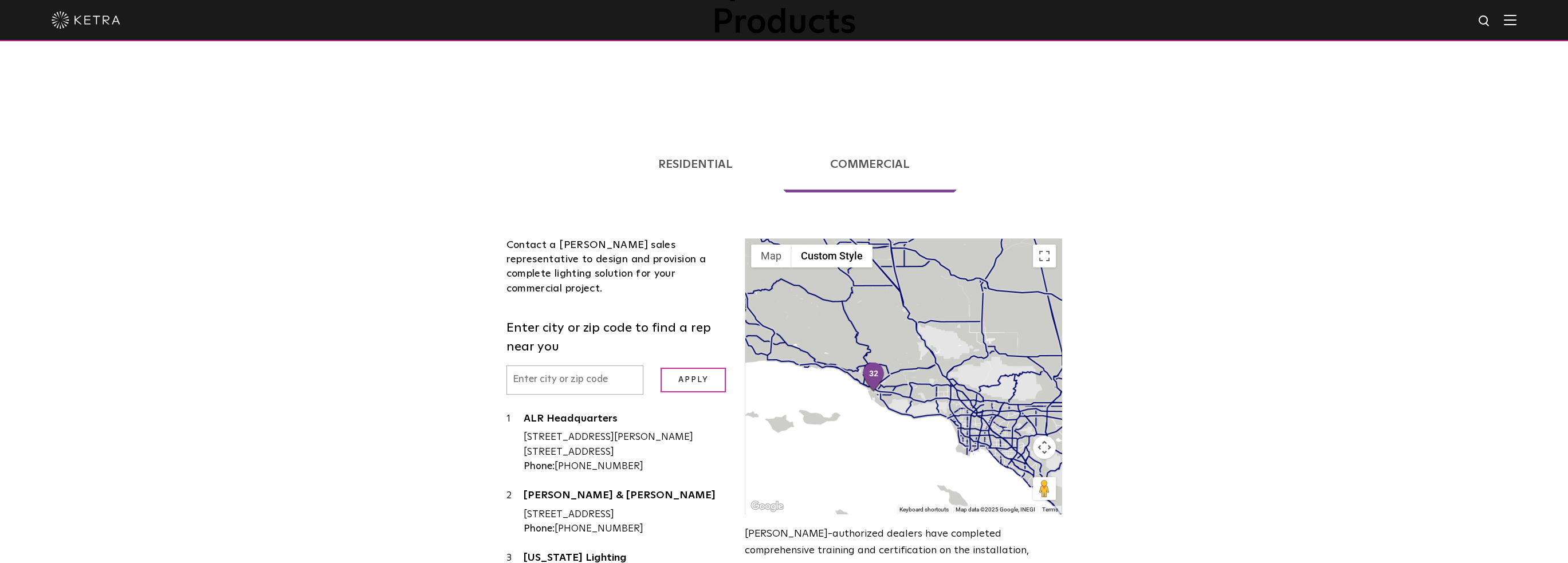
click at [853, 345] on div at bounding box center [903, 376] width 316 height 275
click at [883, 362] on img "32" at bounding box center [876, 378] width 24 height 31
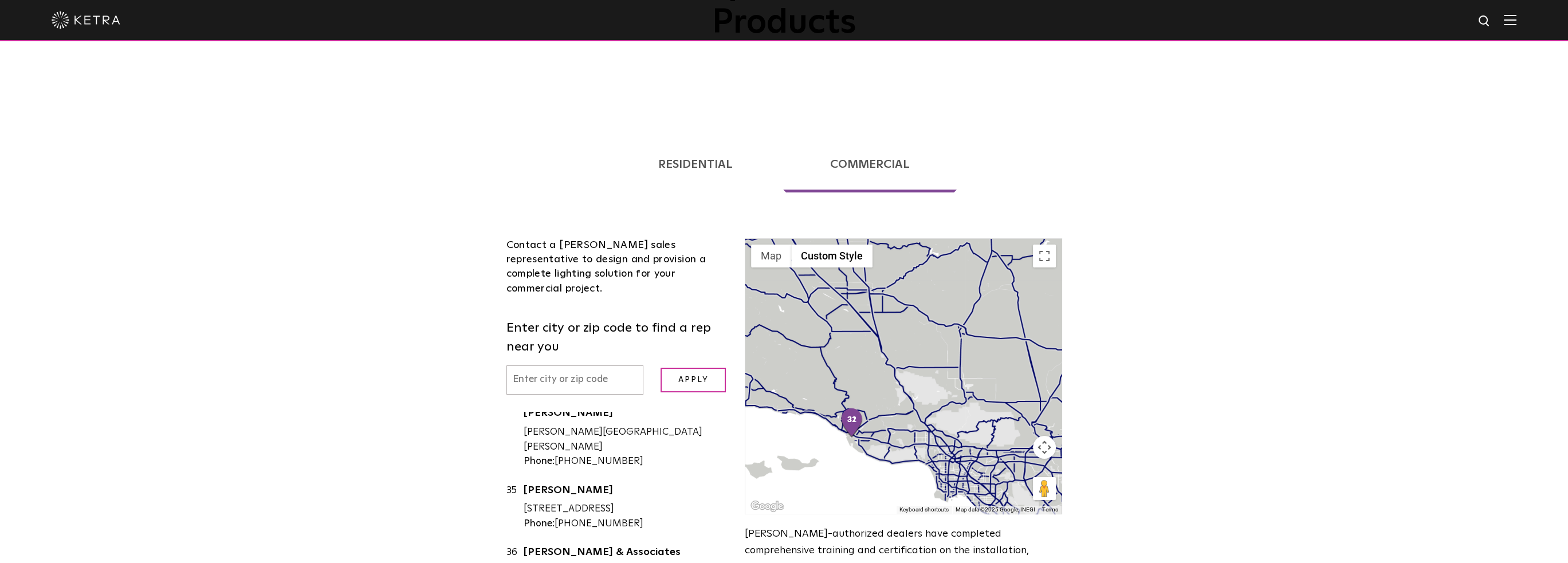
drag, startPoint x: 979, startPoint y: 442, endPoint x: 951, endPoint y: 371, distance: 76.3
click at [951, 371] on div at bounding box center [903, 376] width 316 height 275
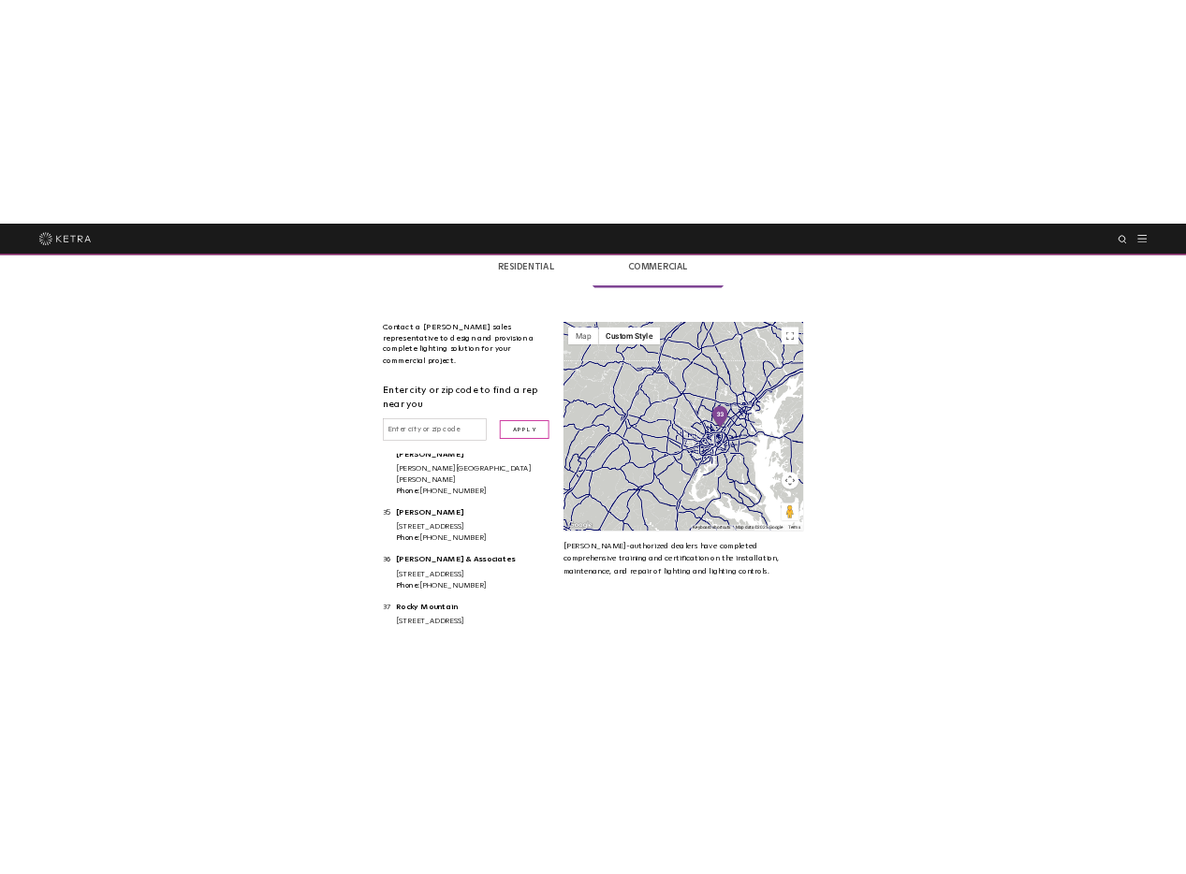
scroll to position [468, 0]
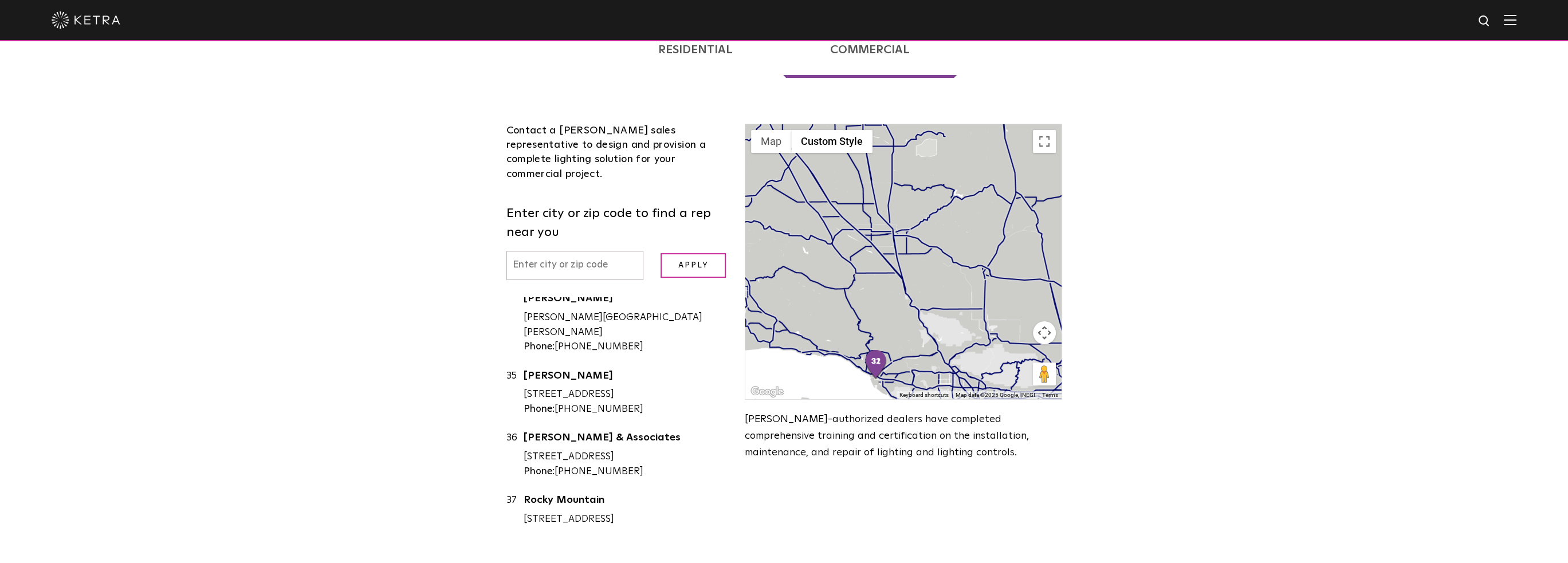
click at [1042, 321] on button "Map camera controls" at bounding box center [1044, 332] width 23 height 23
click at [1008, 350] on button "Zoom out" at bounding box center [1015, 361] width 23 height 23
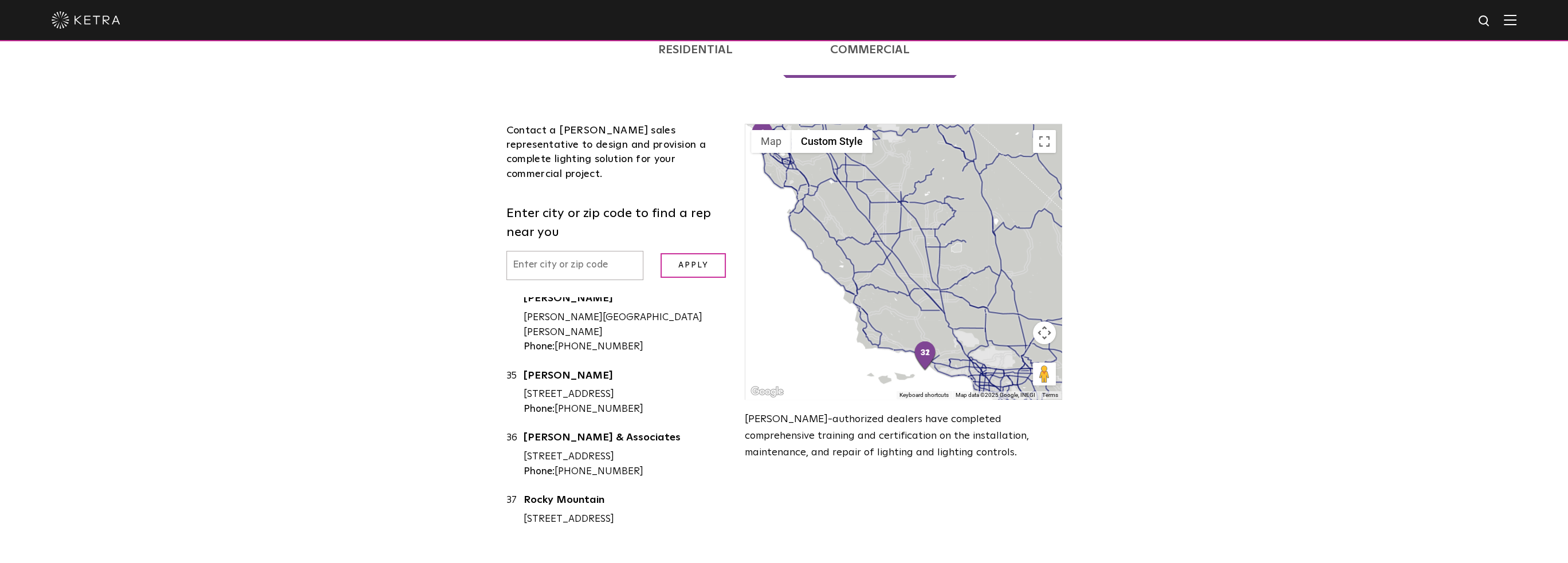
drag, startPoint x: 874, startPoint y: 229, endPoint x: 930, endPoint y: 288, distance: 81.3
click at [930, 288] on div at bounding box center [903, 261] width 316 height 275
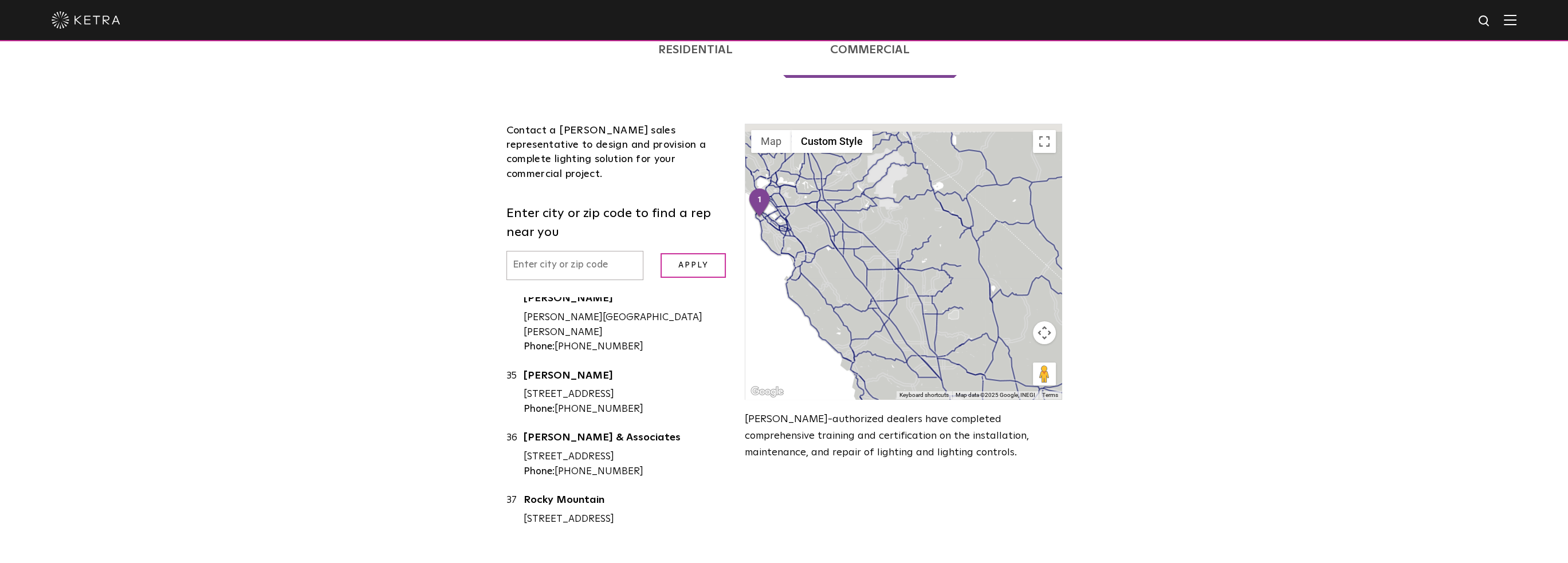
drag, startPoint x: 921, startPoint y: 267, endPoint x: 895, endPoint y: 316, distance: 55.5
click at [895, 315] on div at bounding box center [903, 261] width 316 height 275
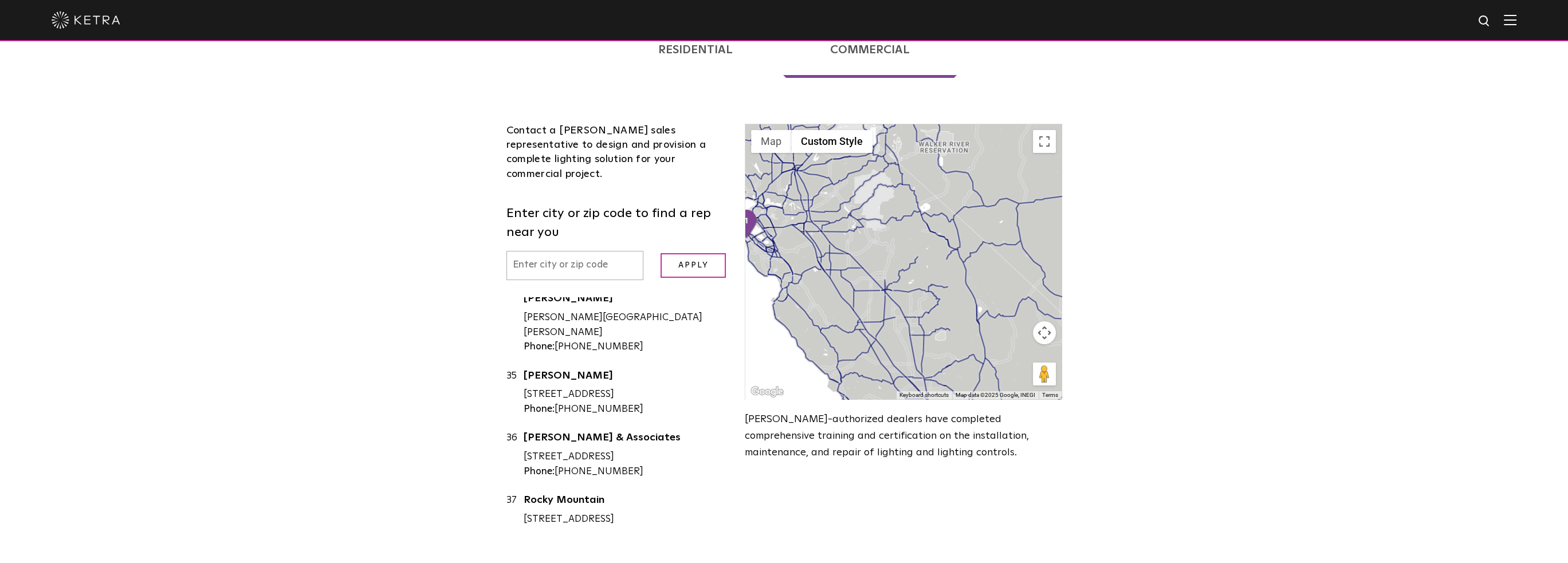
click at [1047, 321] on button "Map camera controls" at bounding box center [1044, 332] width 23 height 23
click at [1015, 350] on button "Zoom out" at bounding box center [1015, 361] width 23 height 23
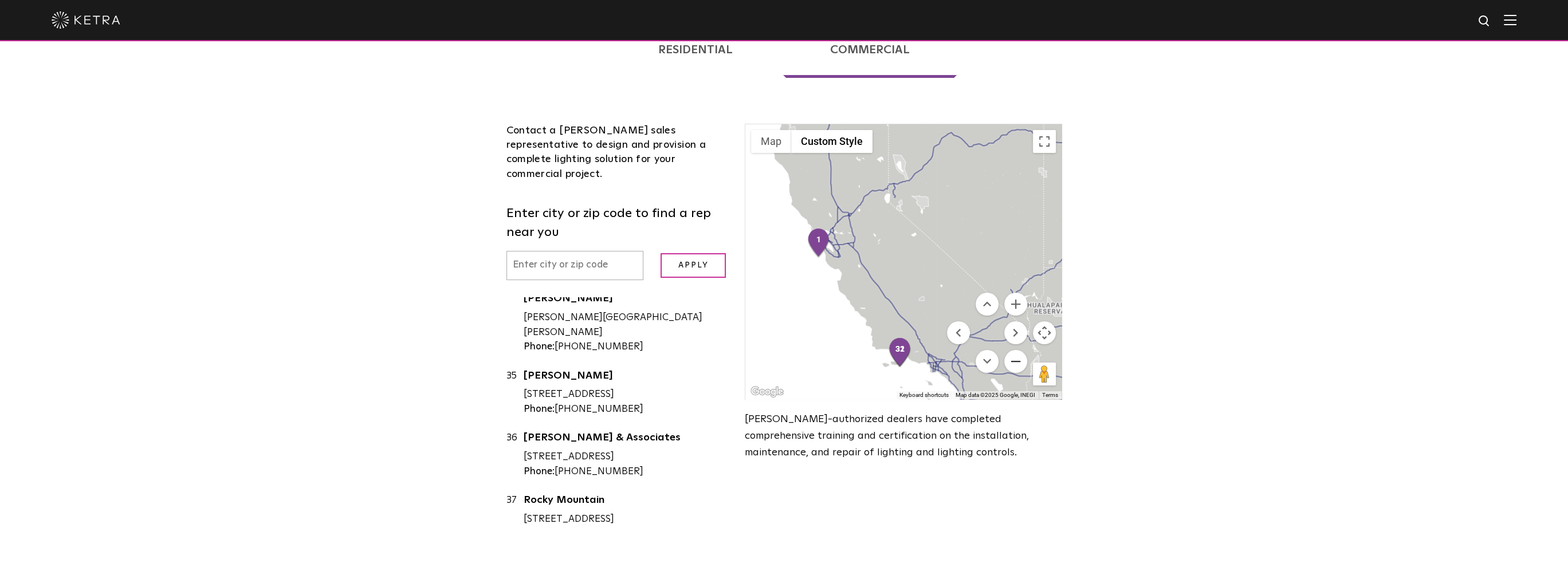
click at [1015, 350] on button "Zoom out" at bounding box center [1015, 361] width 23 height 23
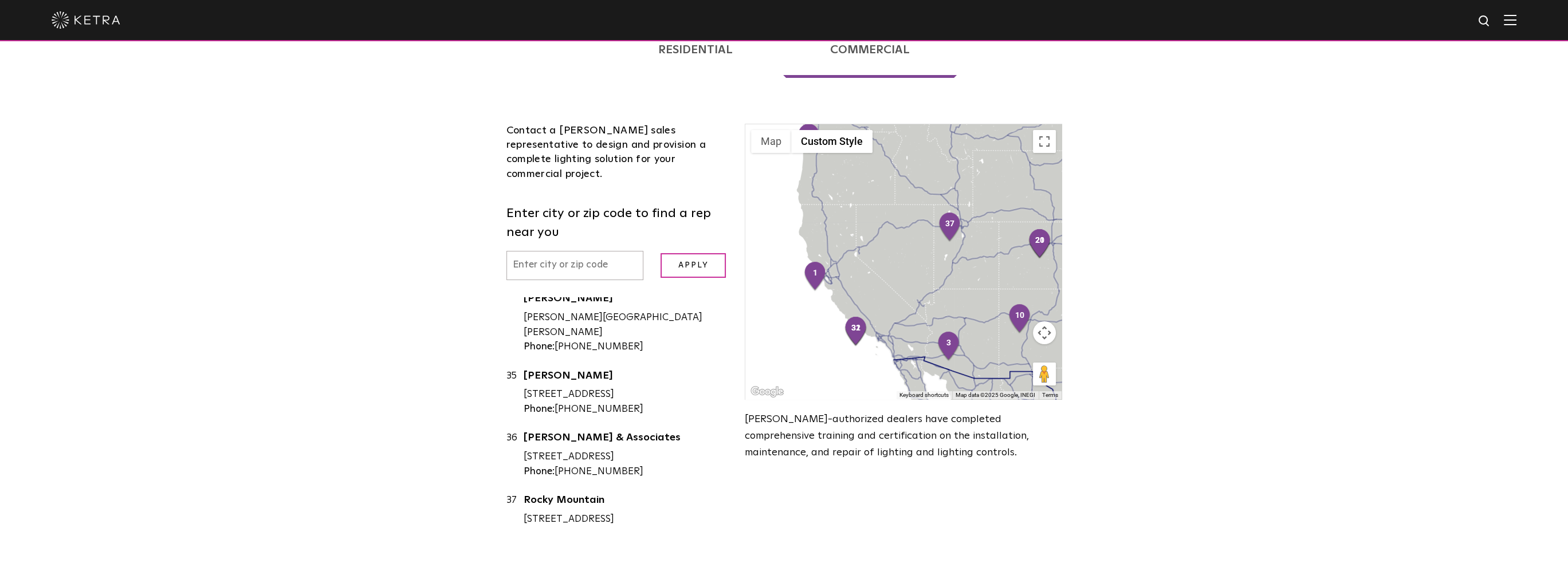
drag, startPoint x: 903, startPoint y: 309, endPoint x: 857, endPoint y: 330, distance: 50.6
click at [861, 333] on div at bounding box center [903, 261] width 316 height 275
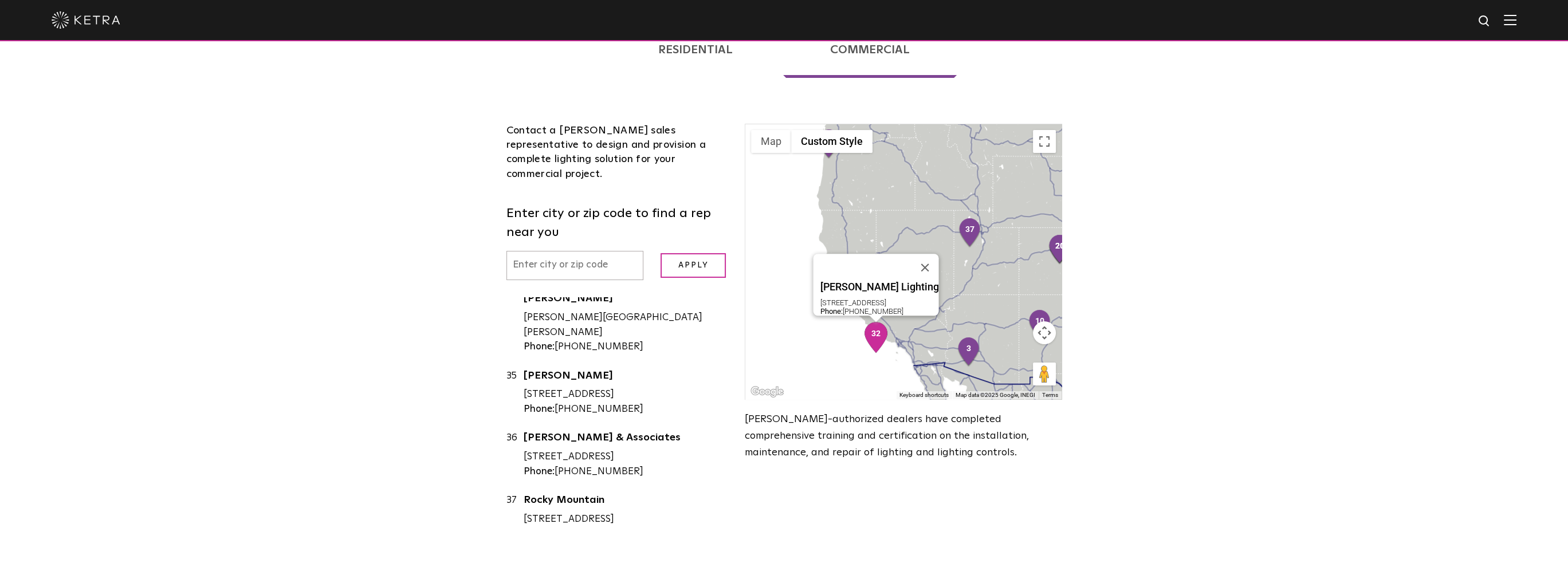
click at [881, 322] on img "32" at bounding box center [876, 337] width 24 height 31
click at [576, 174] on div "[PERSON_NAME] Lighting" at bounding box center [626, 166] width 204 height 17
click at [582, 172] on link "[PERSON_NAME] Lighting" at bounding box center [626, 164] width 204 height 14
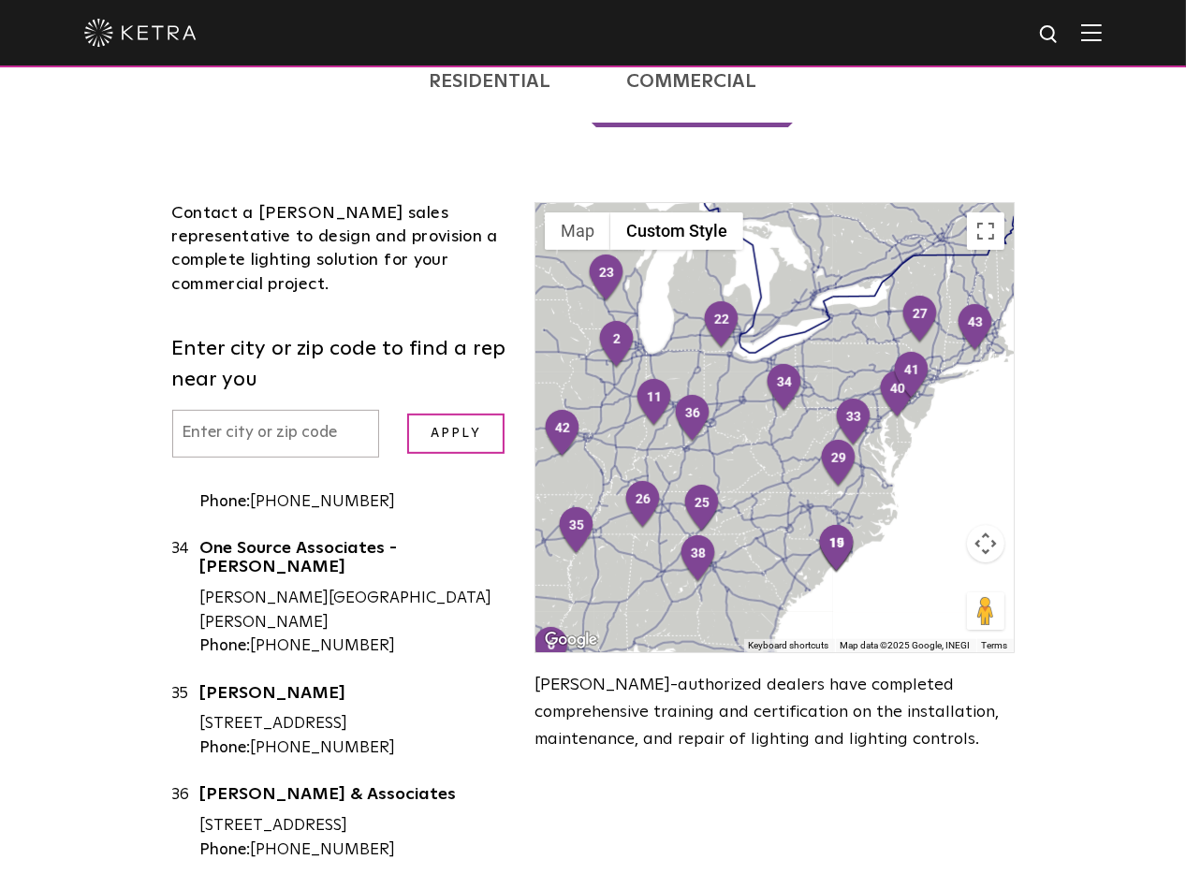
scroll to position [3211, 0]
